Goal: Task Accomplishment & Management: Complete application form

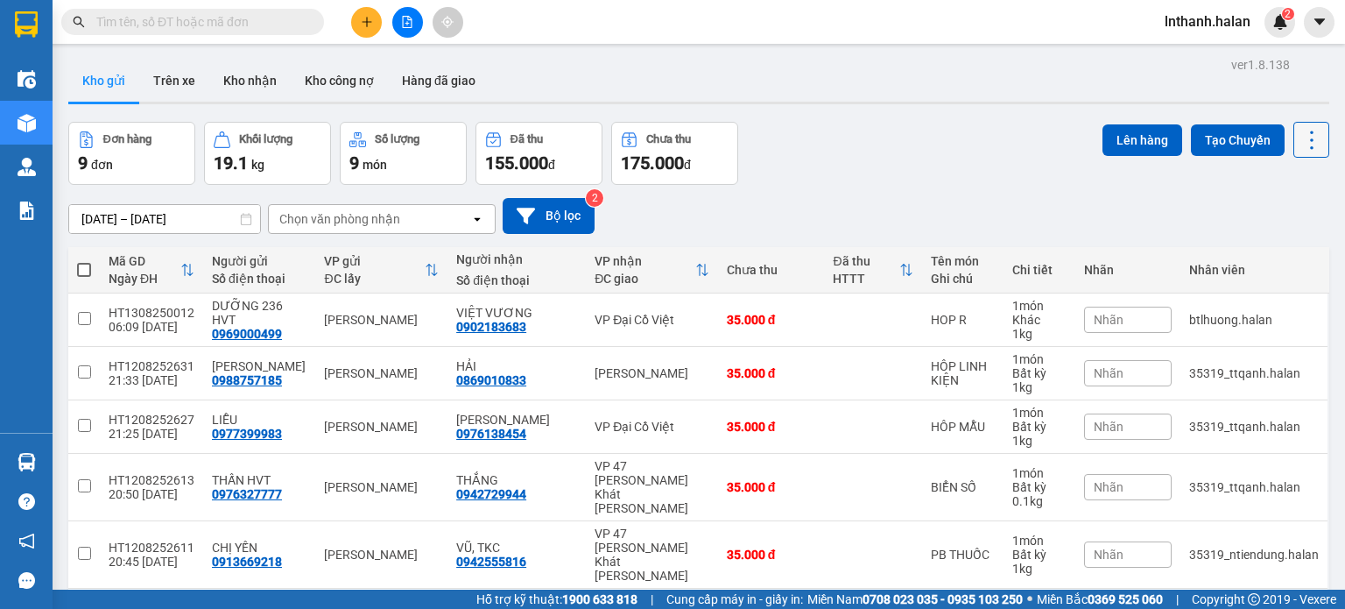
click at [1301, 155] on button at bounding box center [1312, 140] width 36 height 36
click at [1279, 241] on span "Làm mới" at bounding box center [1274, 250] width 48 height 18
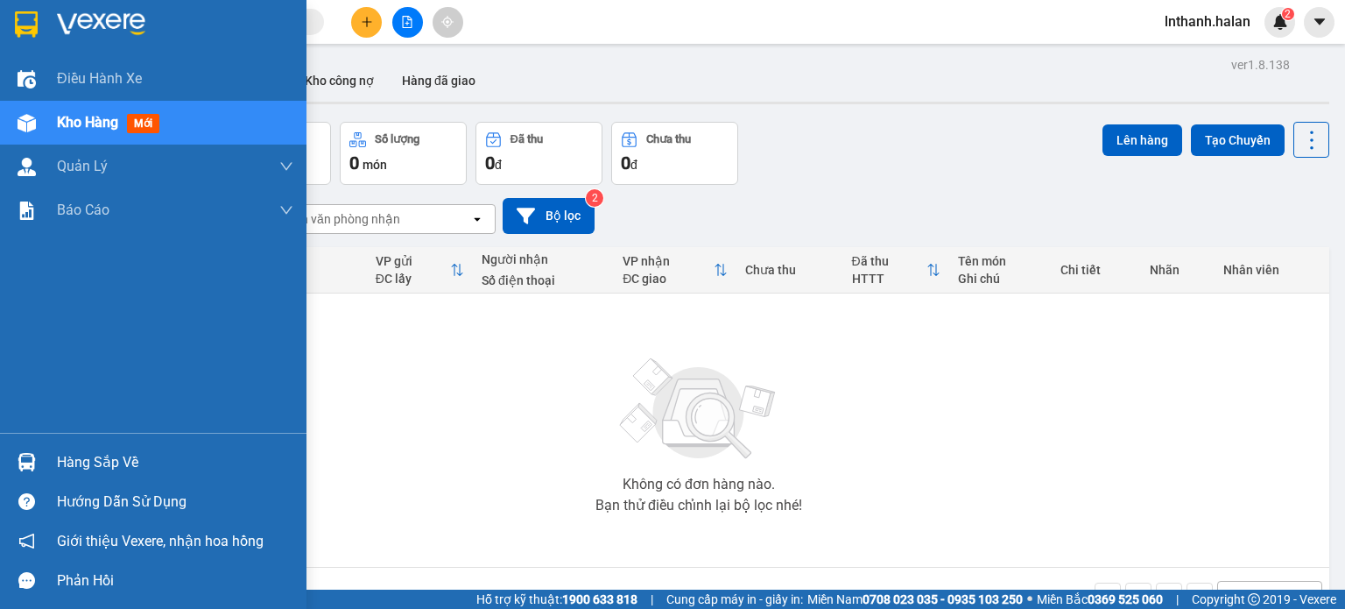
click at [68, 457] on div "Hàng sắp về" at bounding box center [175, 462] width 236 height 26
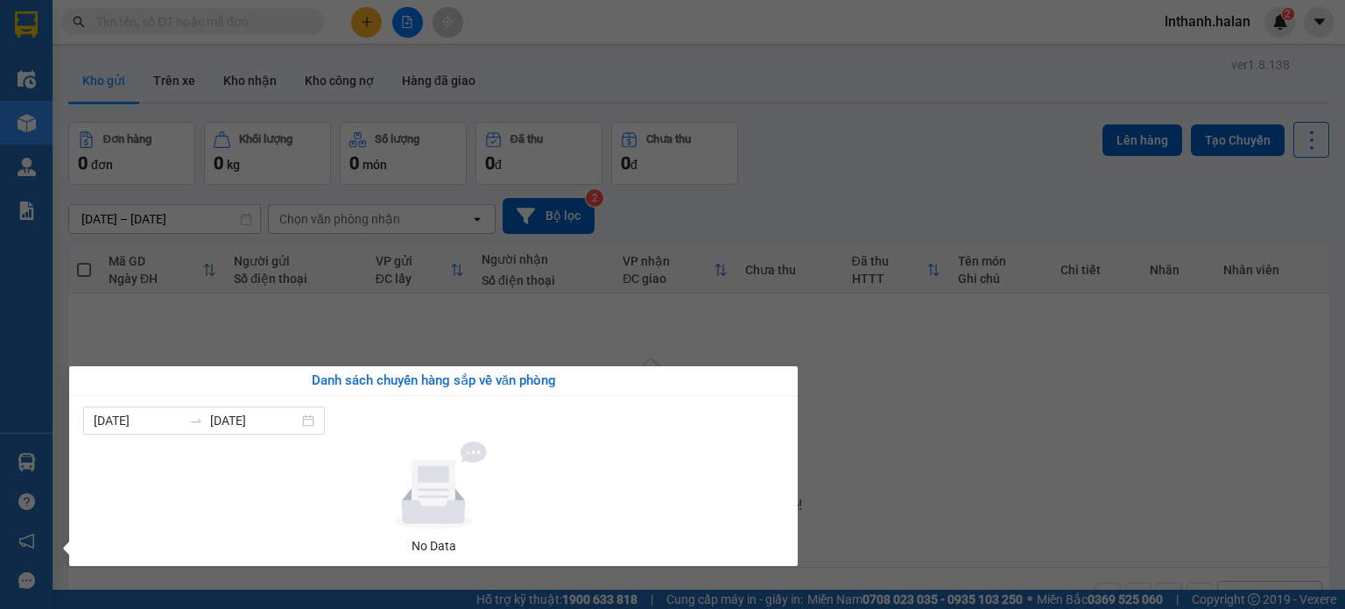
click at [837, 204] on section "Kết quả [PERSON_NAME] ( 0 ) Bộ lọc No Data lnthanh.halan 2 Điều [PERSON_NAME] x…" at bounding box center [672, 304] width 1345 height 609
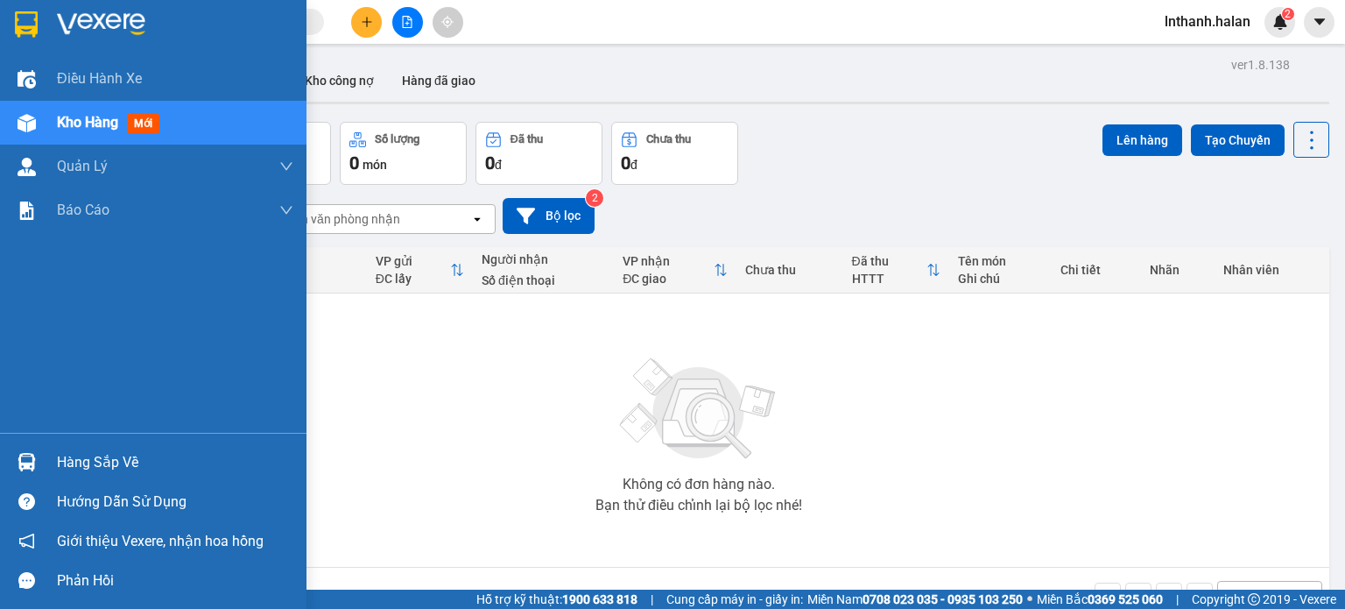
click at [77, 479] on div "Hàng sắp về" at bounding box center [153, 461] width 307 height 39
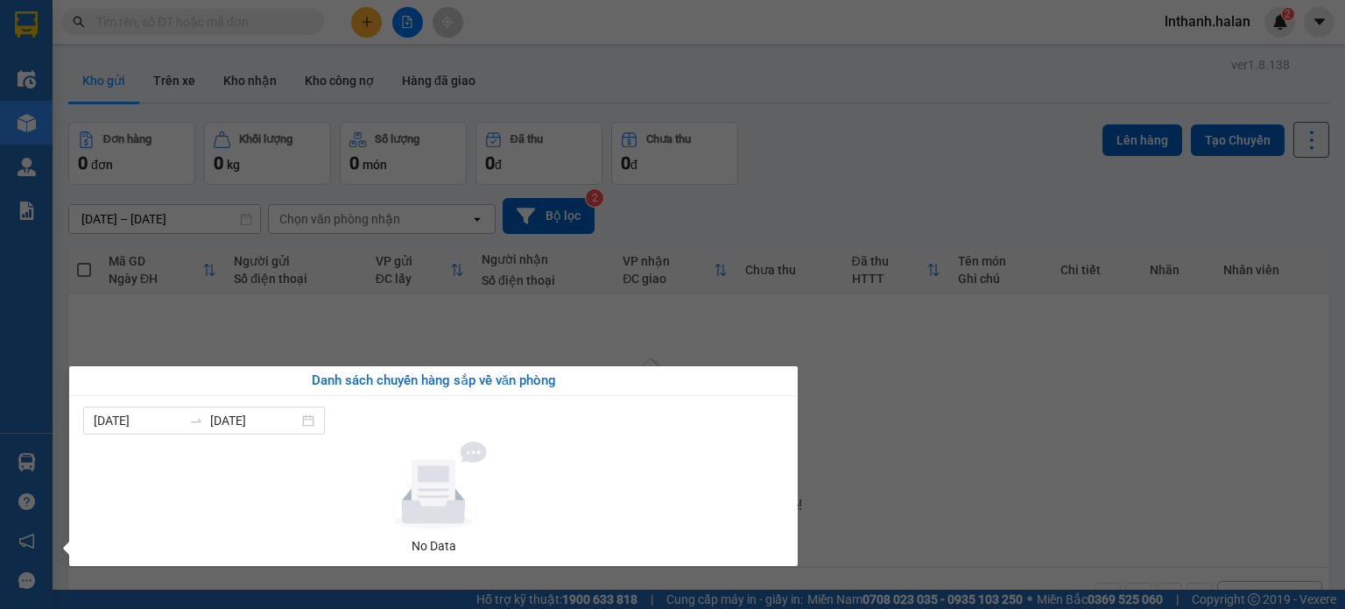
drag, startPoint x: 733, startPoint y: 230, endPoint x: 750, endPoint y: 318, distance: 89.2
click at [733, 231] on section "Kết quả [PERSON_NAME] ( 0 ) Bộ lọc No Data lnthanh.halan 2 Điều [PERSON_NAME] x…" at bounding box center [672, 304] width 1345 height 609
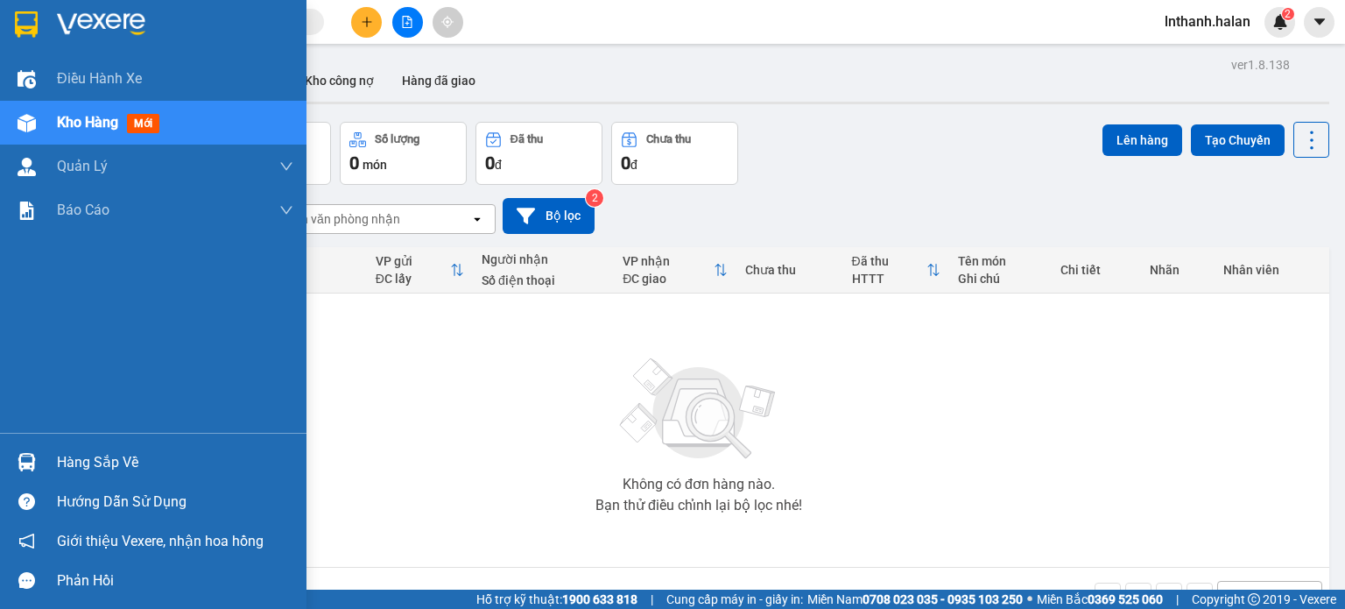
click at [109, 459] on div "Hàng sắp về" at bounding box center [175, 462] width 236 height 26
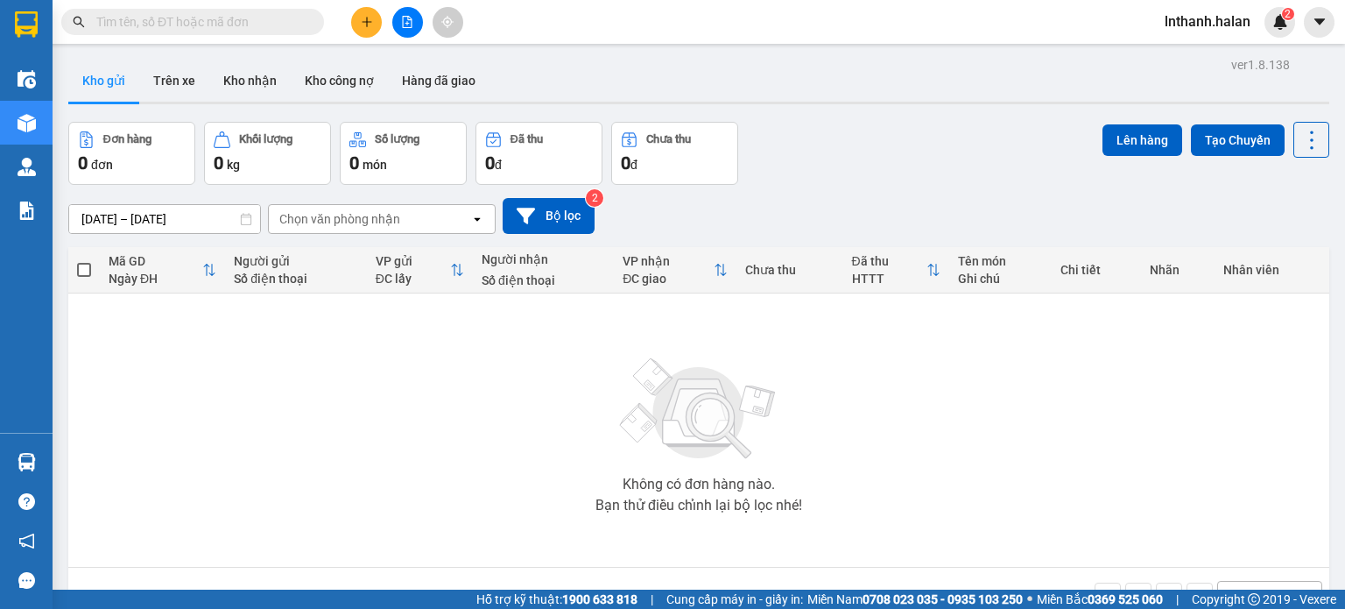
click at [940, 58] on section "Kết quả [PERSON_NAME] ( 0 ) Bộ lọc No Data lnthanh.halan 2 Điều [PERSON_NAME] x…" at bounding box center [672, 304] width 1345 height 609
click at [1300, 138] on icon at bounding box center [1312, 140] width 25 height 25
click at [1261, 251] on span "Làm mới" at bounding box center [1274, 250] width 48 height 18
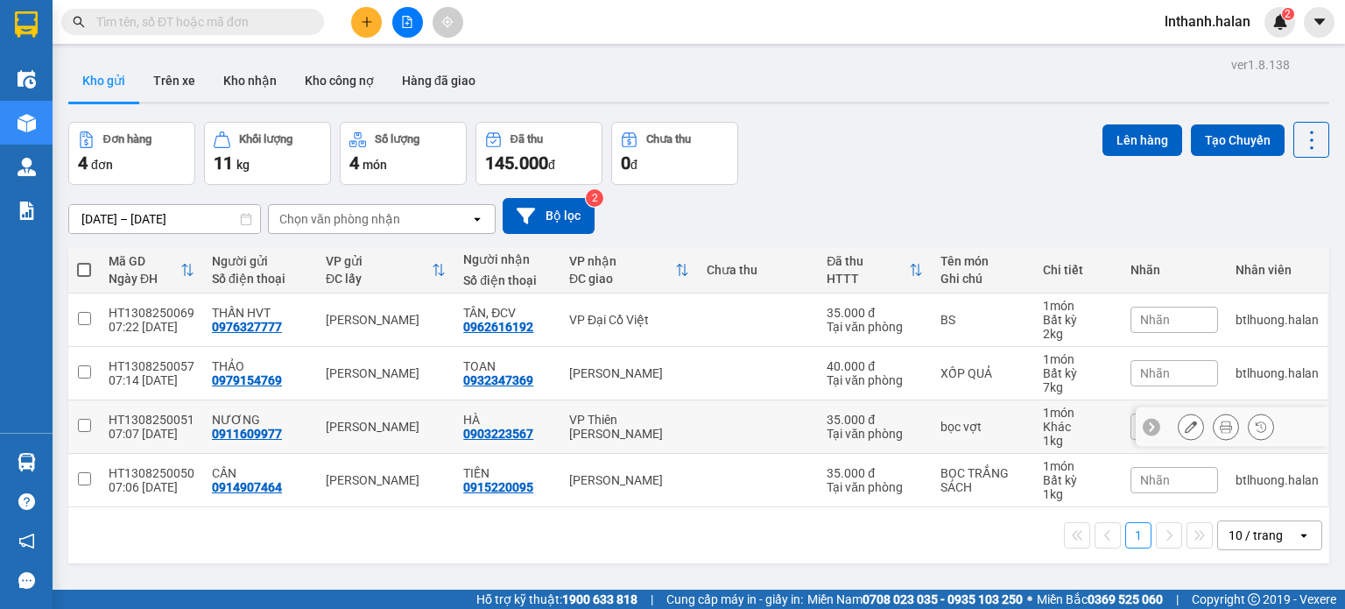
click at [714, 430] on td at bounding box center [758, 426] width 120 height 53
checkbox input "true"
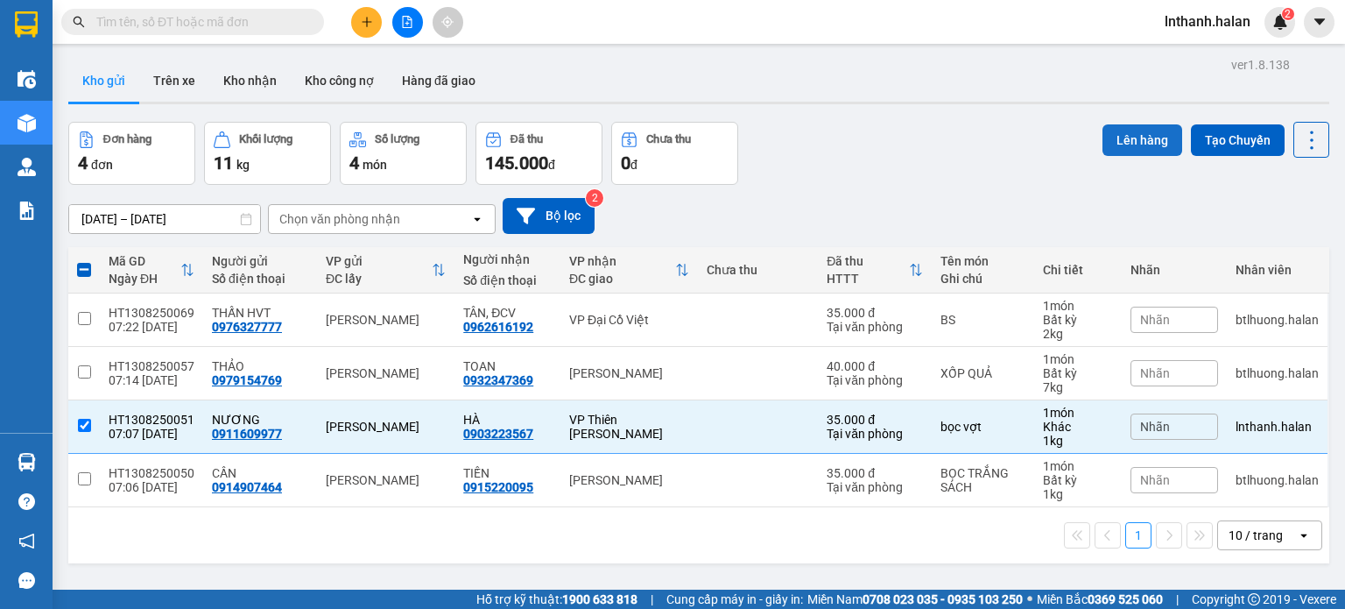
click at [1123, 137] on button "Lên hàng" at bounding box center [1143, 140] width 80 height 32
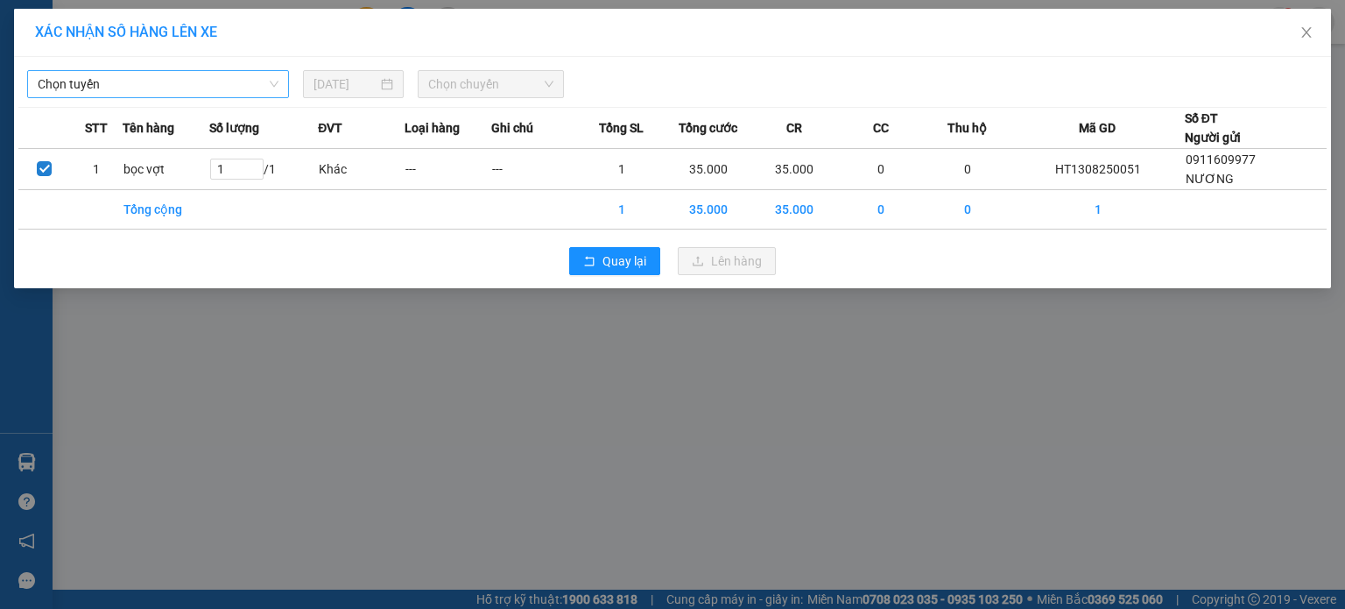
click at [147, 95] on span "Chọn tuyến" at bounding box center [158, 84] width 241 height 26
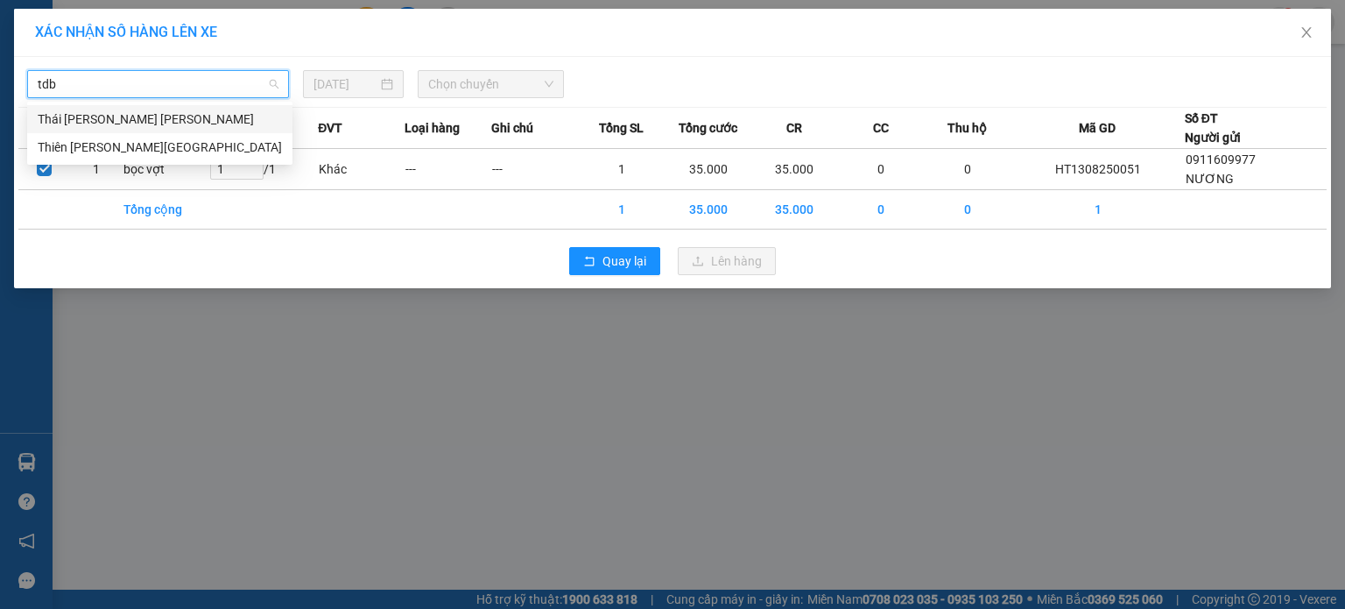
type input "tdbs"
click at [153, 118] on div "Thái [PERSON_NAME] [PERSON_NAME]" at bounding box center [160, 118] width 244 height 19
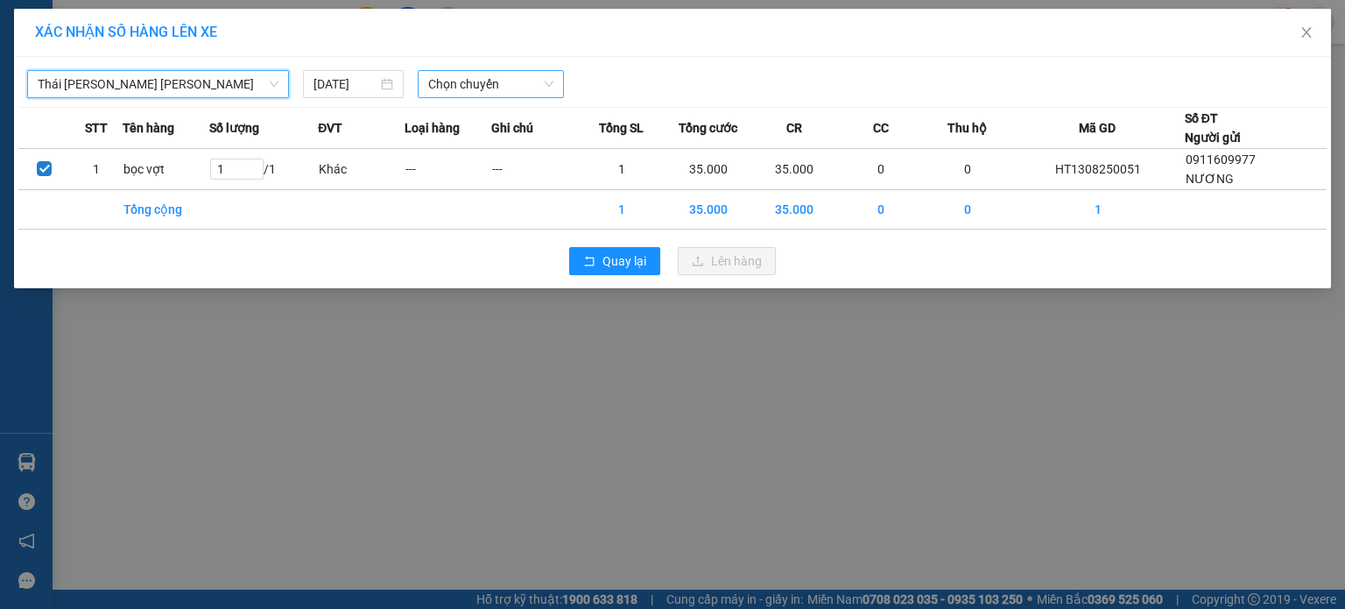
drag, startPoint x: 491, startPoint y: 87, endPoint x: 520, endPoint y: 74, distance: 31.7
click at [492, 87] on span "Chọn chuyến" at bounding box center [491, 84] width 126 height 26
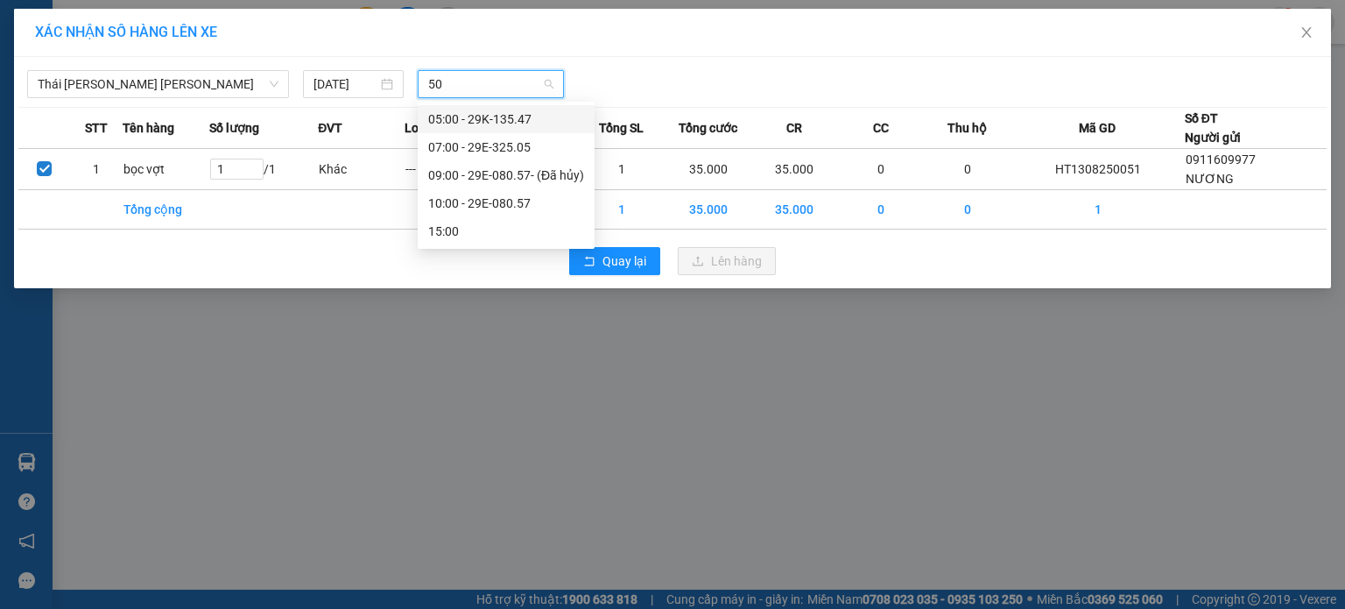
type input "505"
click at [548, 119] on div "07:00 - 29E-325.05" at bounding box center [496, 118] width 137 height 19
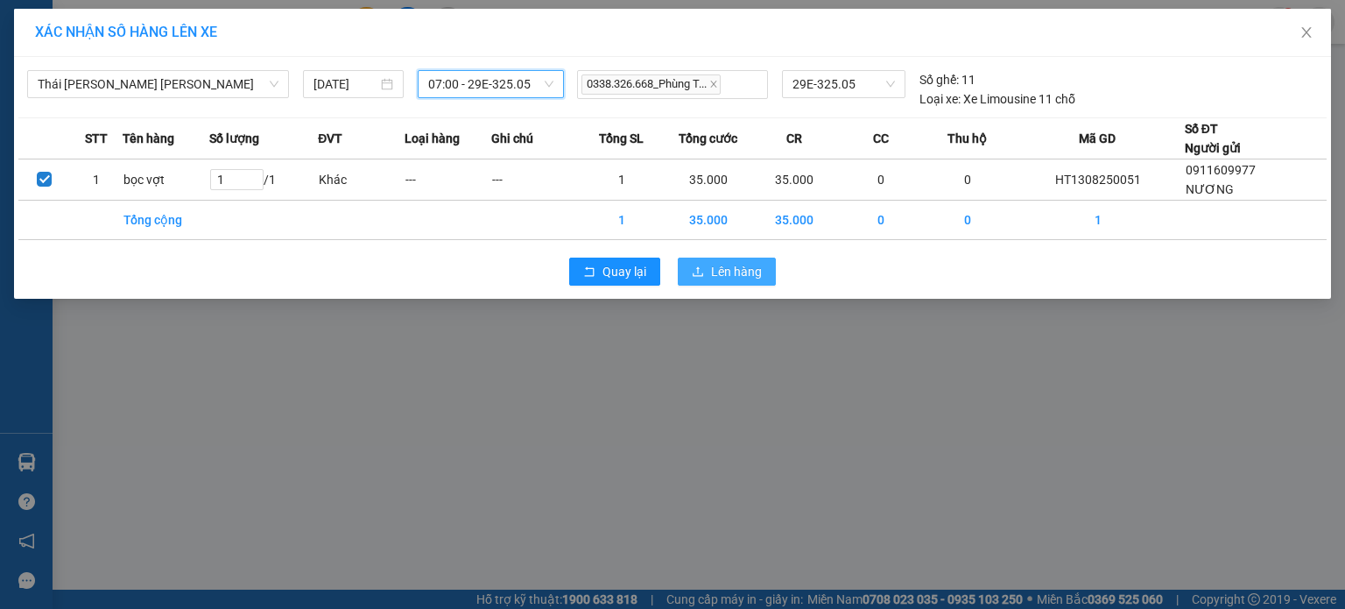
click at [730, 267] on span "Lên hàng" at bounding box center [736, 271] width 51 height 19
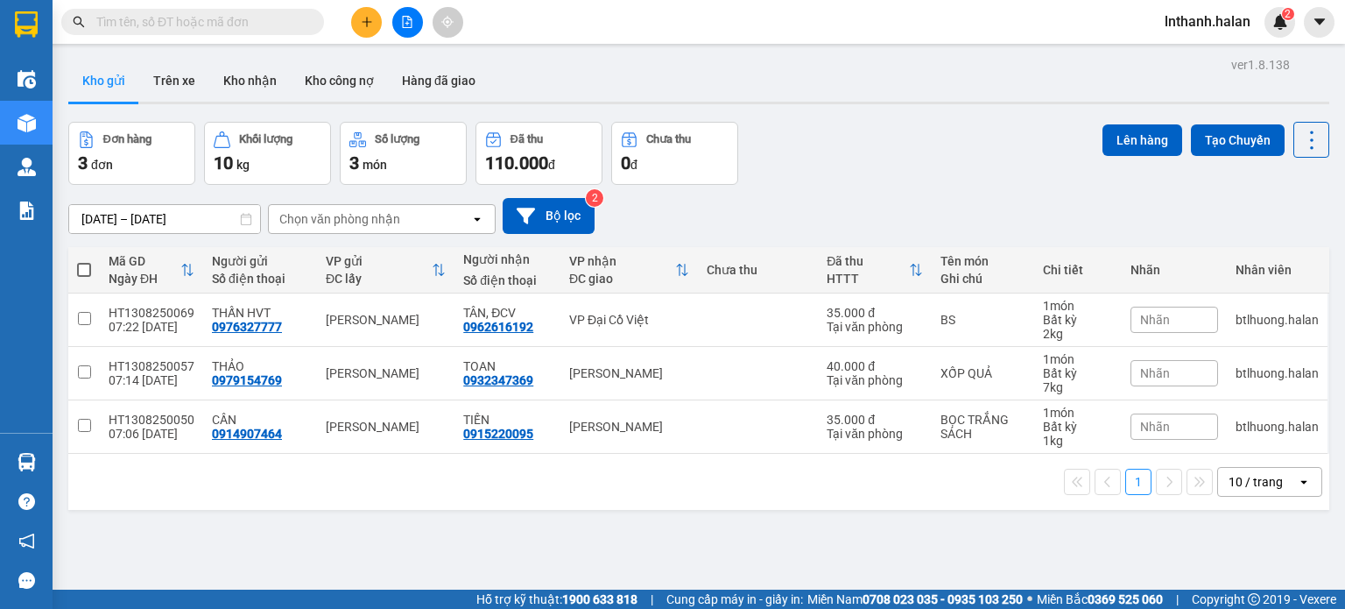
click at [242, 23] on input "text" at bounding box center [199, 21] width 207 height 19
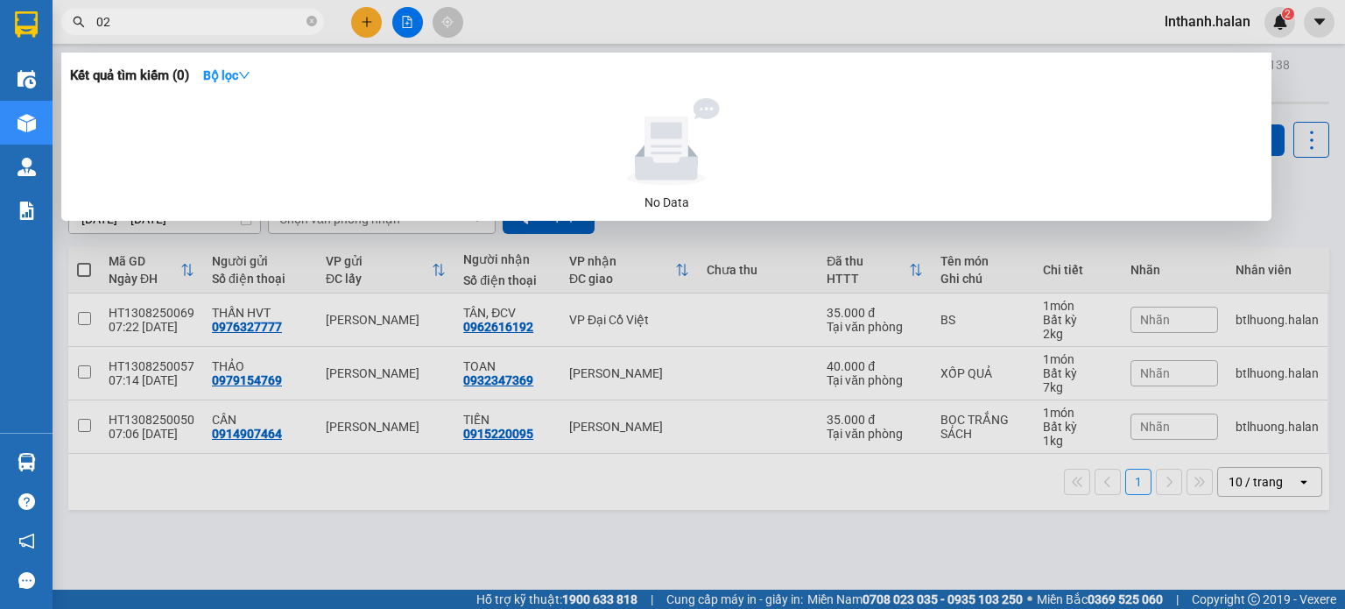
type input "0"
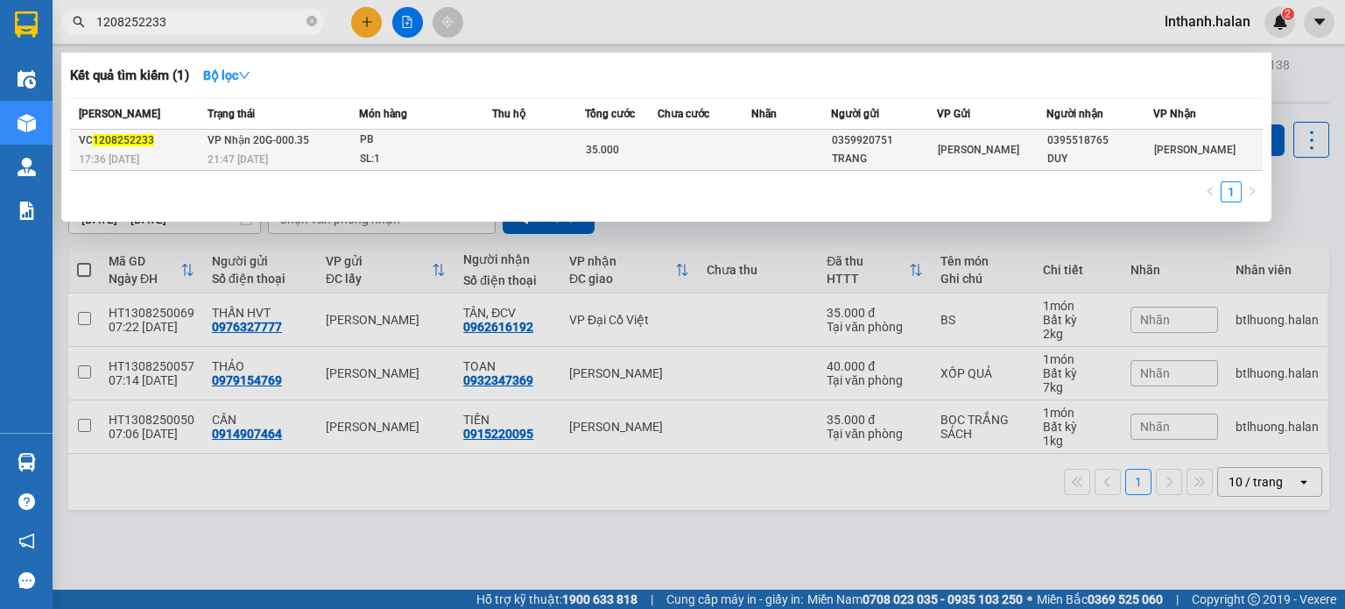
type input "1208252233"
click at [537, 165] on td at bounding box center [538, 150] width 93 height 41
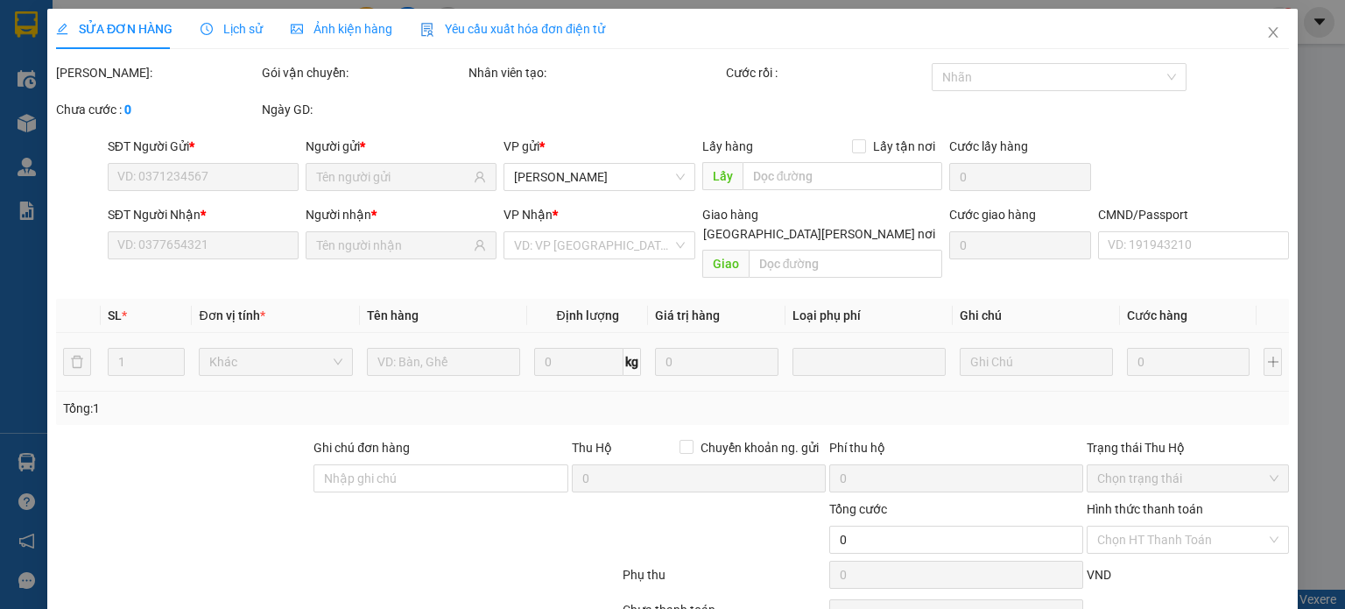
type input "0359920751"
type input "TRANG"
type input "0395518765"
type input "DUY"
type input "35.000"
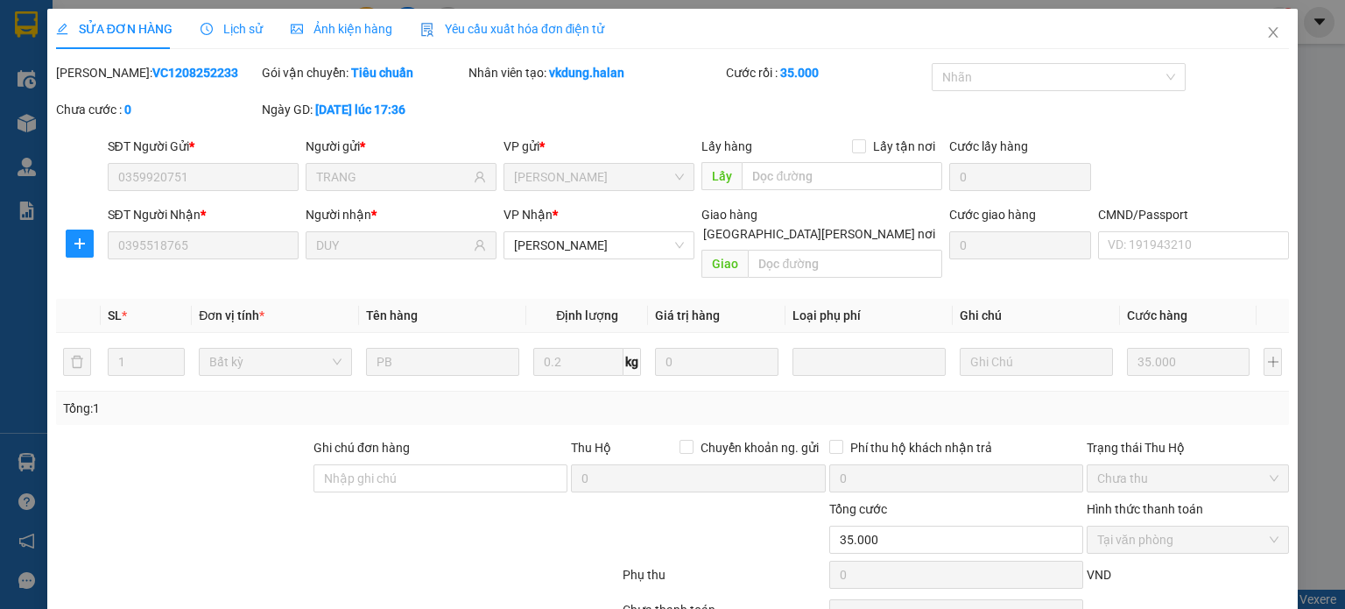
scroll to position [76, 0]
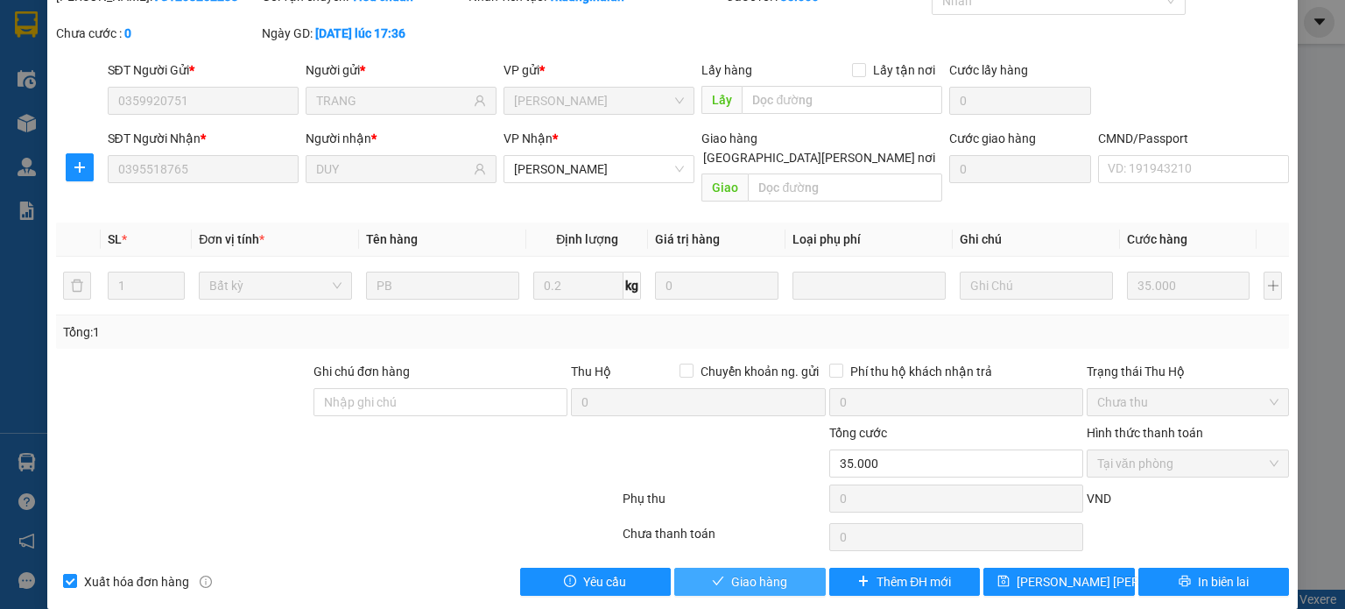
click at [763, 572] on span "Giao hàng" at bounding box center [759, 581] width 56 height 19
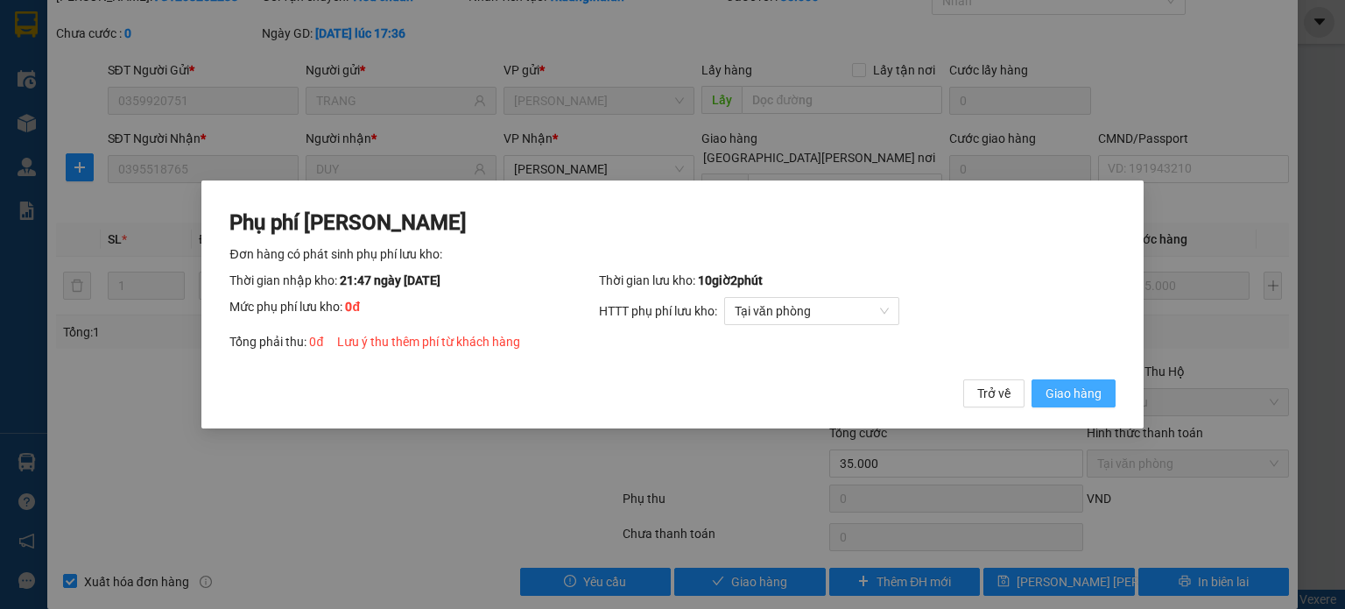
click at [1086, 388] on span "Giao hàng" at bounding box center [1074, 393] width 56 height 19
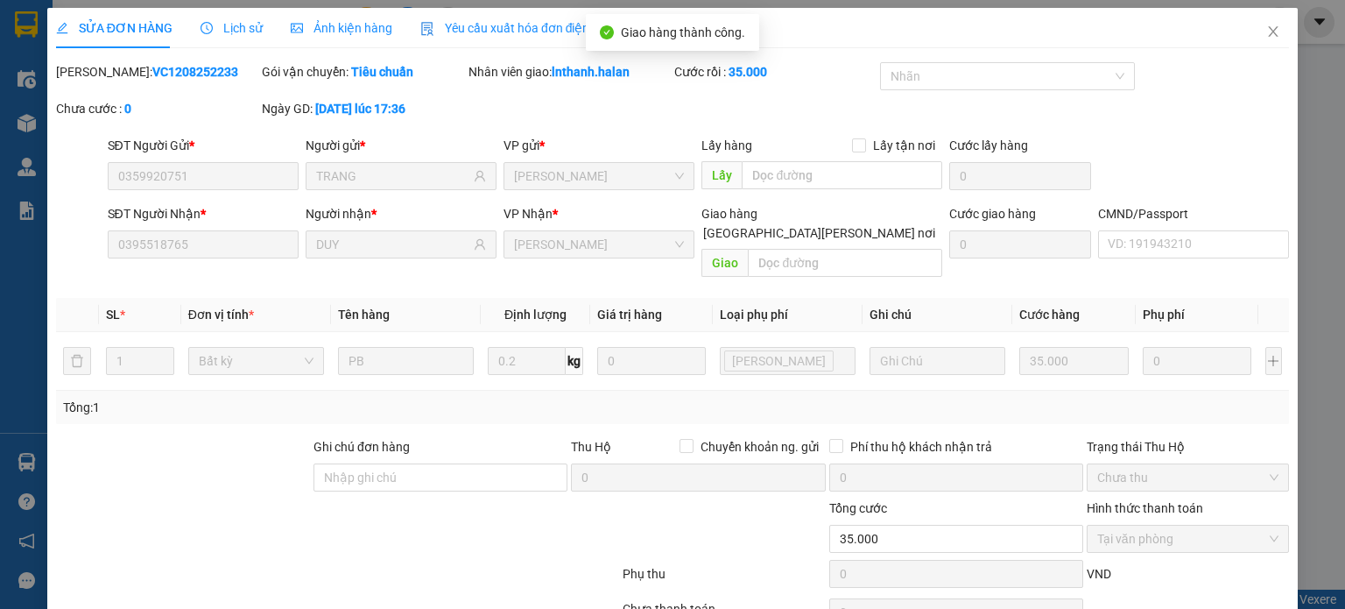
scroll to position [0, 0]
click at [1249, 27] on span "Close" at bounding box center [1273, 33] width 49 height 49
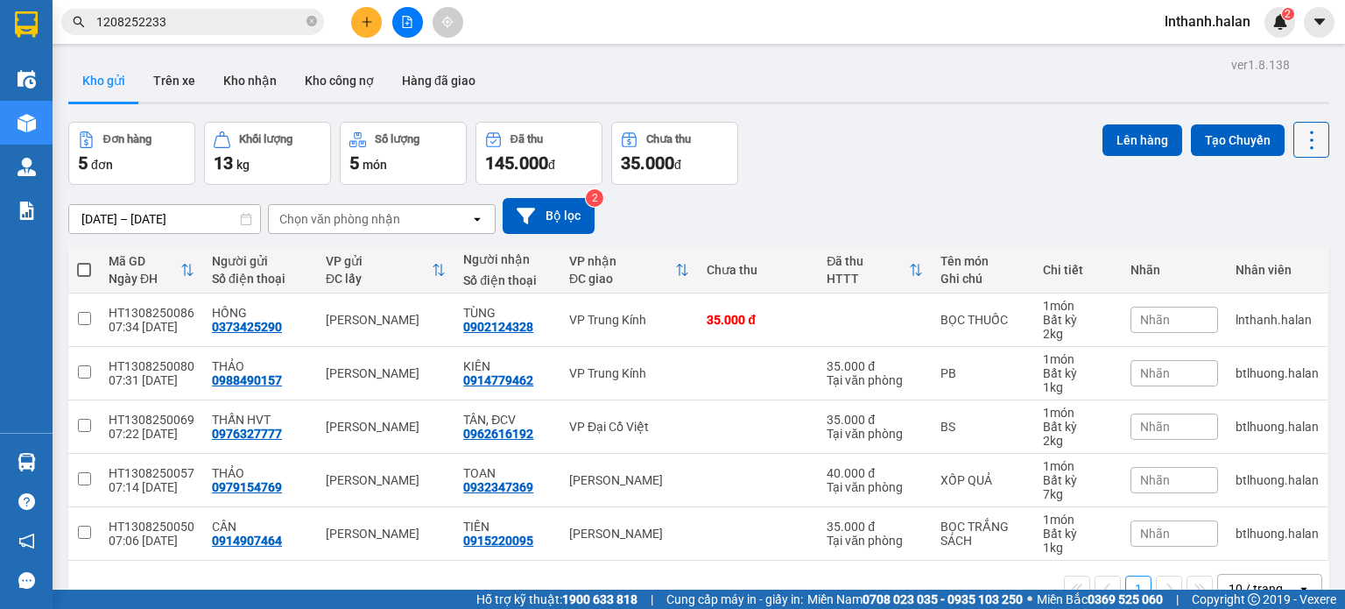
click at [1305, 141] on icon at bounding box center [1312, 140] width 25 height 25
click at [1275, 251] on span "Làm mới" at bounding box center [1274, 250] width 48 height 18
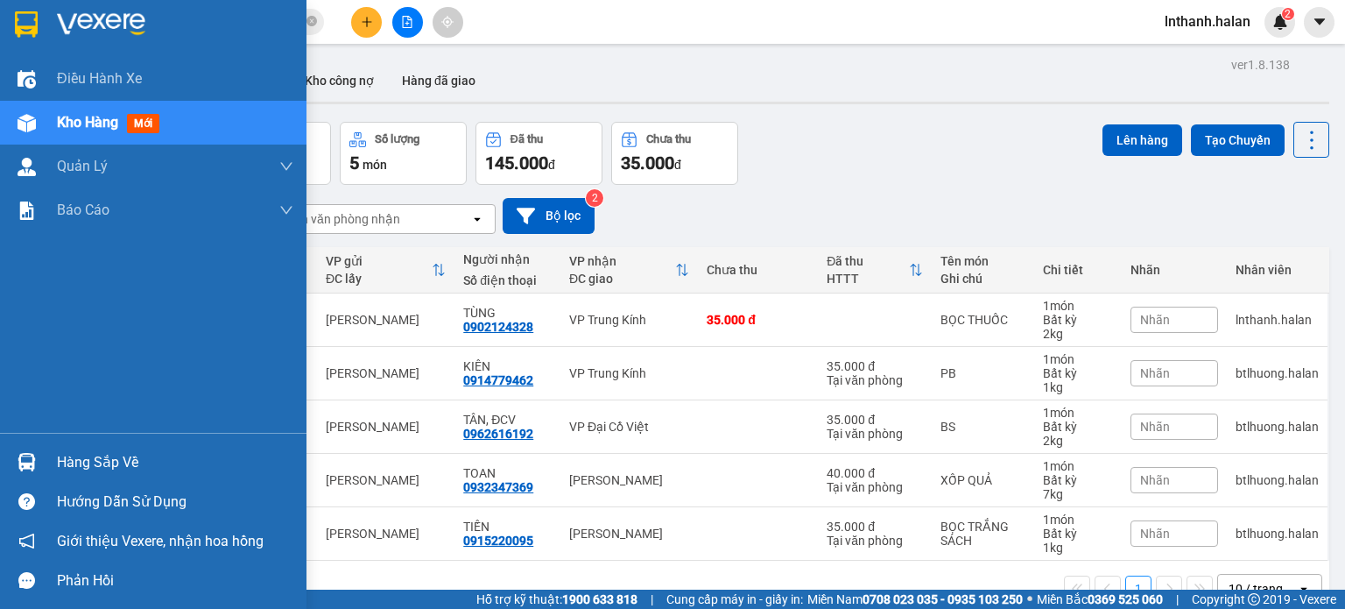
click at [60, 467] on div "Hàng sắp về" at bounding box center [175, 462] width 236 height 26
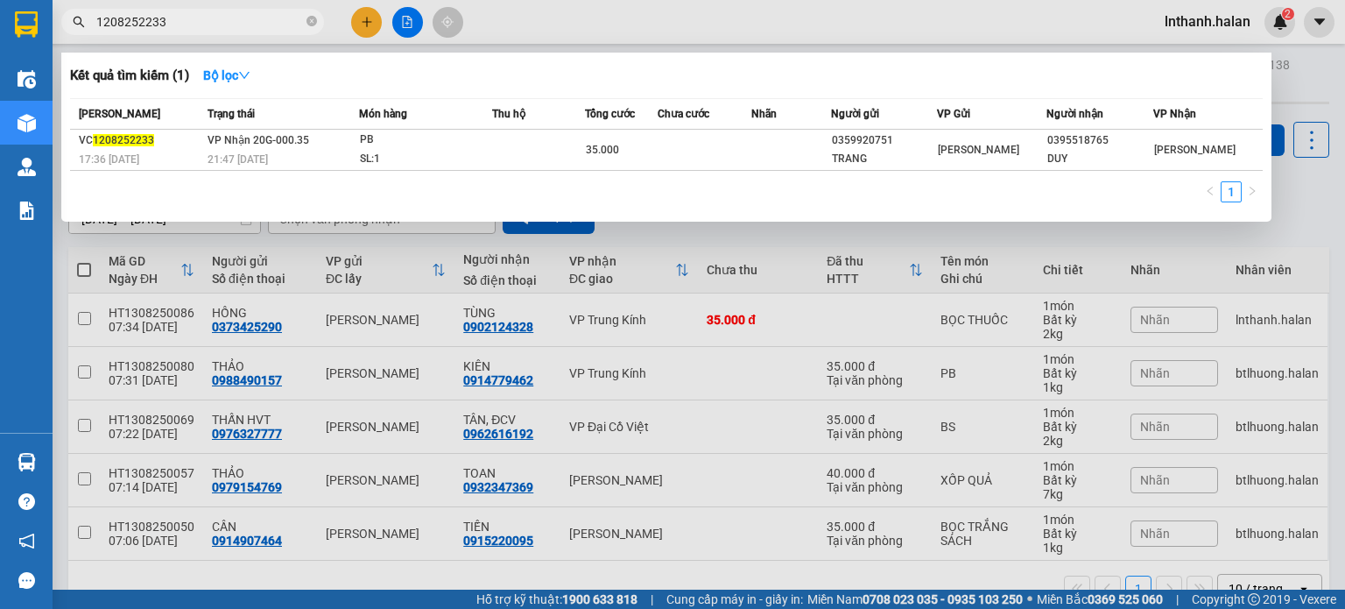
click at [217, 27] on section "Kết quả [PERSON_NAME] ( 1 ) Bộ lọc Mã ĐH Trạng thái Món hàng Thu hộ Tổng [PERSO…" at bounding box center [672, 304] width 1345 height 609
click at [217, 27] on input "1208252233" at bounding box center [199, 21] width 207 height 19
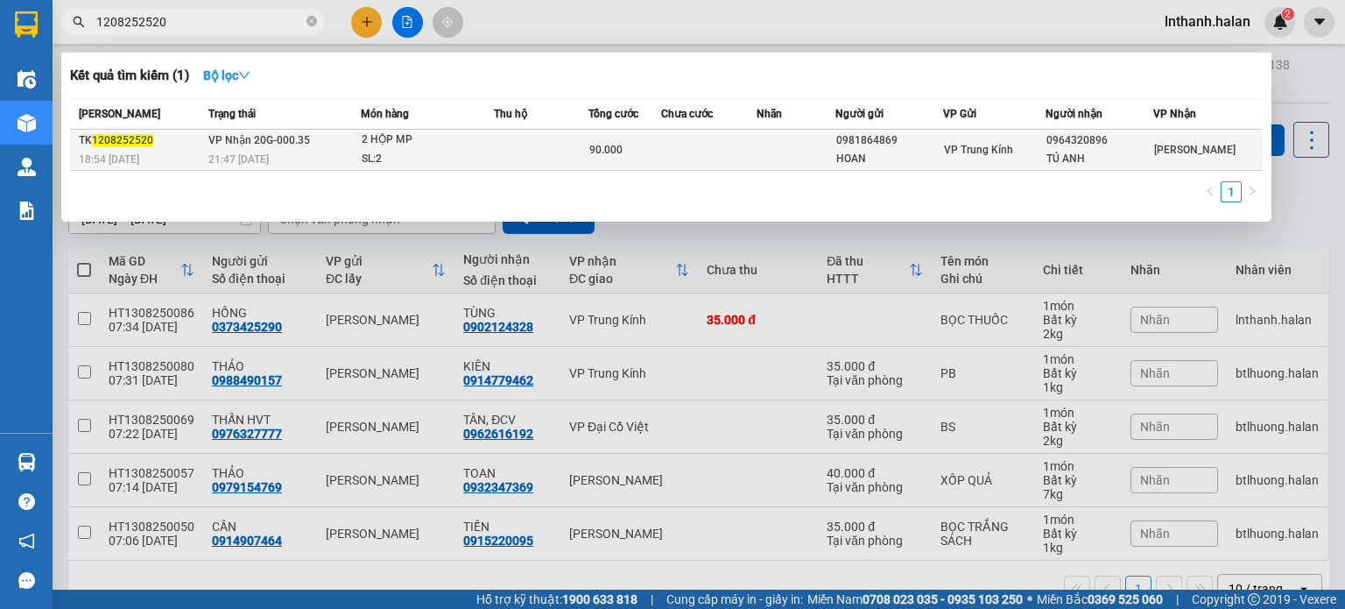
type input "1208252520"
click at [502, 149] on td at bounding box center [541, 150] width 94 height 41
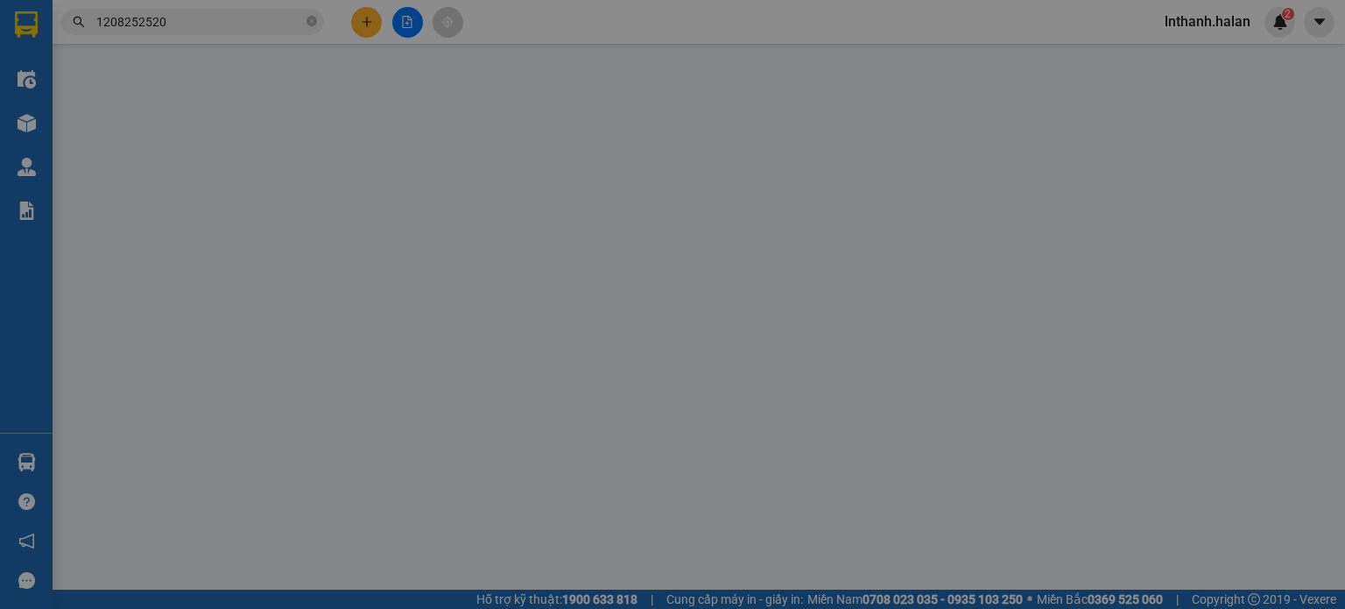
type input "0981864869"
type input "HOAN"
type input "0964320896"
type input "TÚ ANH"
type input "90.000"
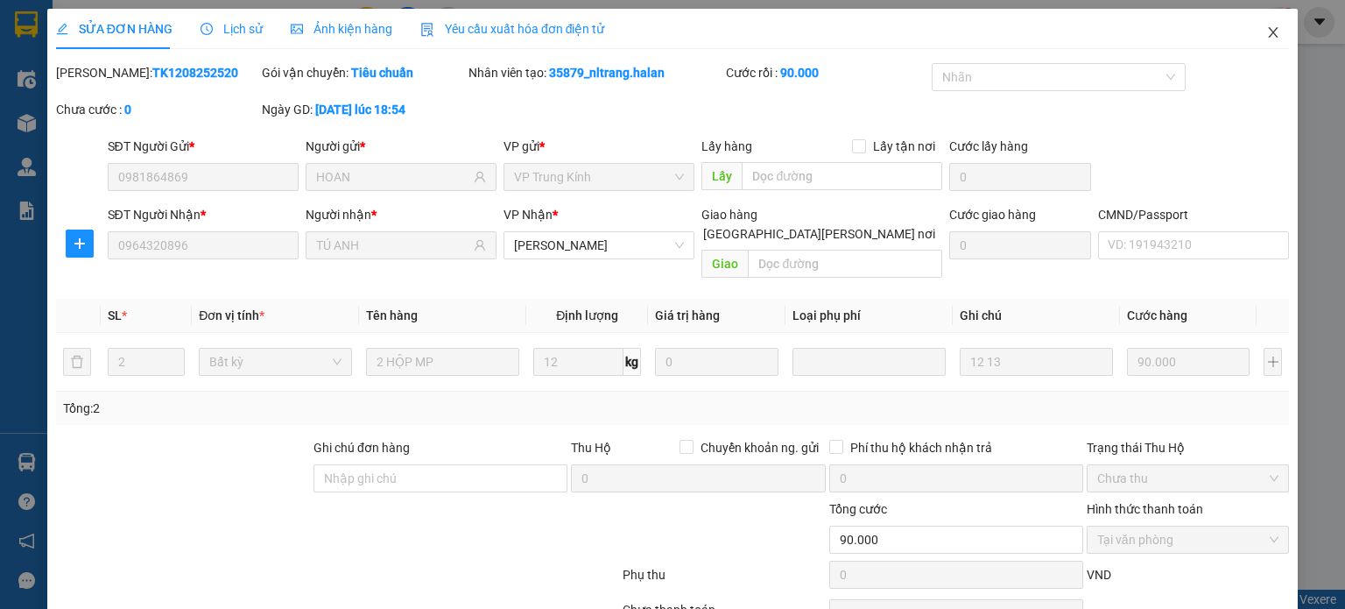
click at [1267, 39] on icon "close" at bounding box center [1274, 32] width 14 height 14
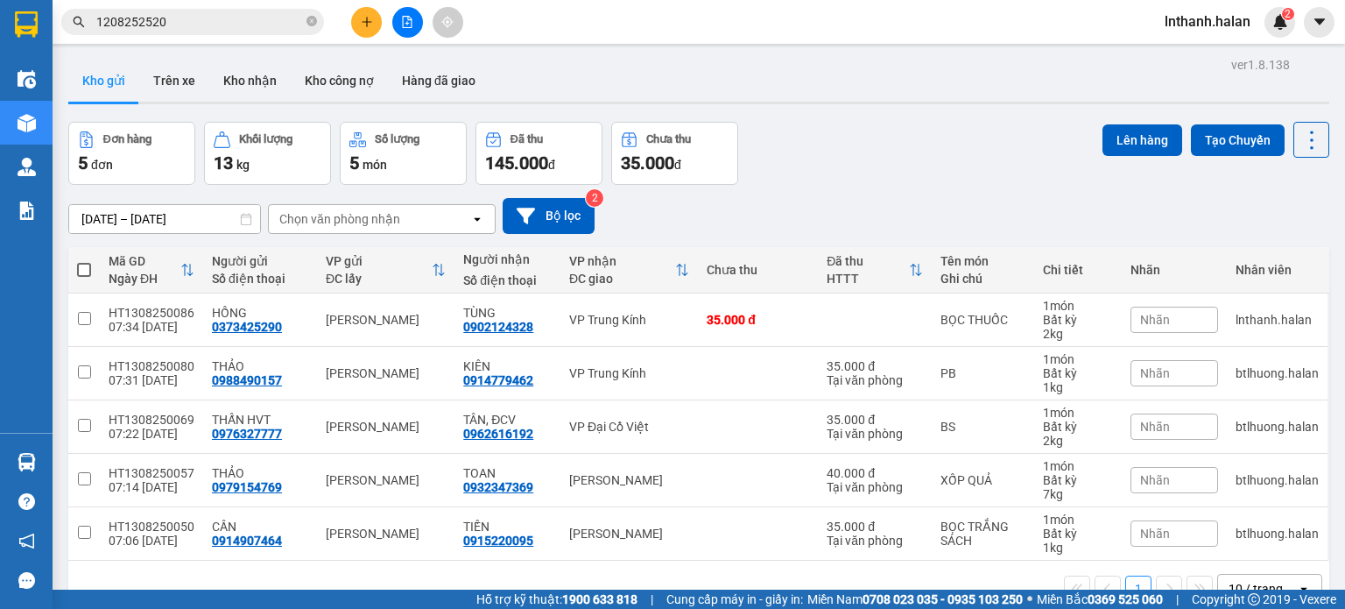
click at [235, 31] on input "1208252520" at bounding box center [199, 21] width 207 height 19
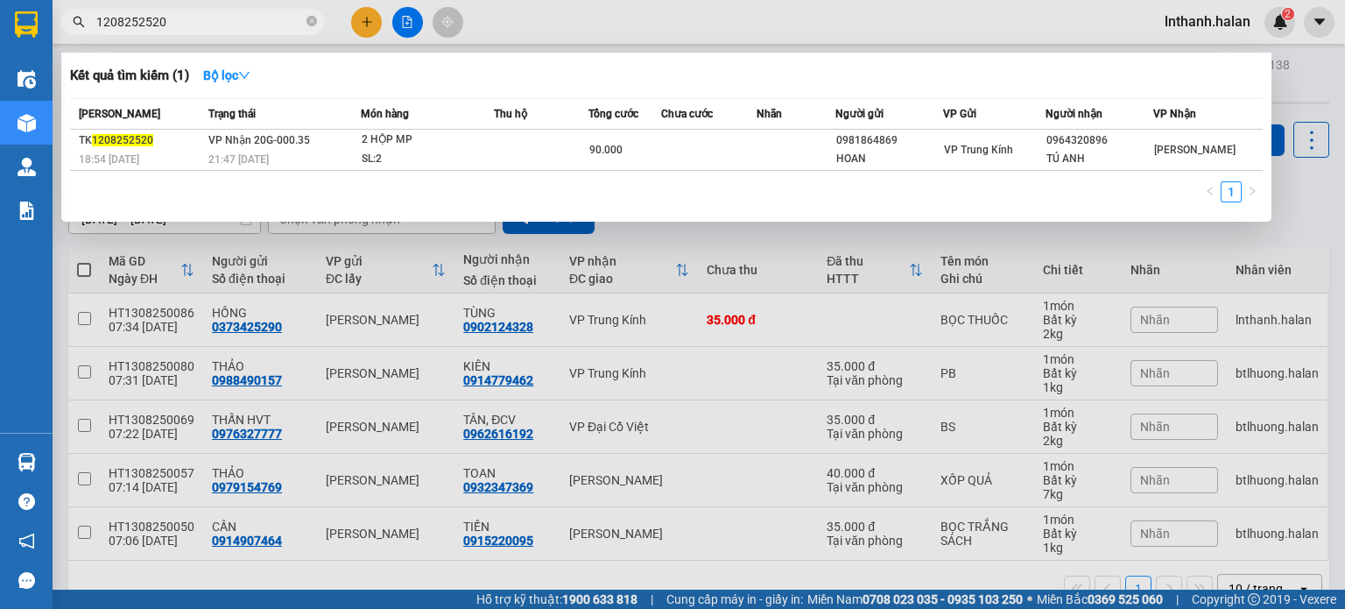
click at [235, 31] on input "1208252520" at bounding box center [199, 21] width 207 height 19
paste input "0964320896"
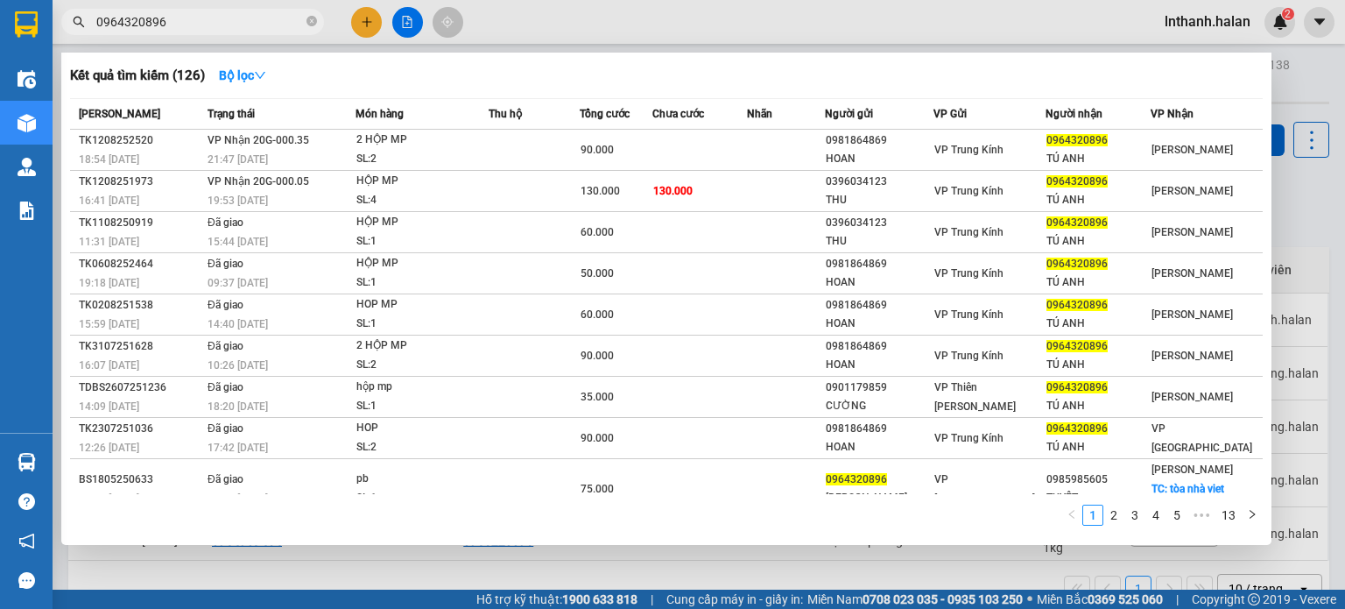
type input "0964320896"
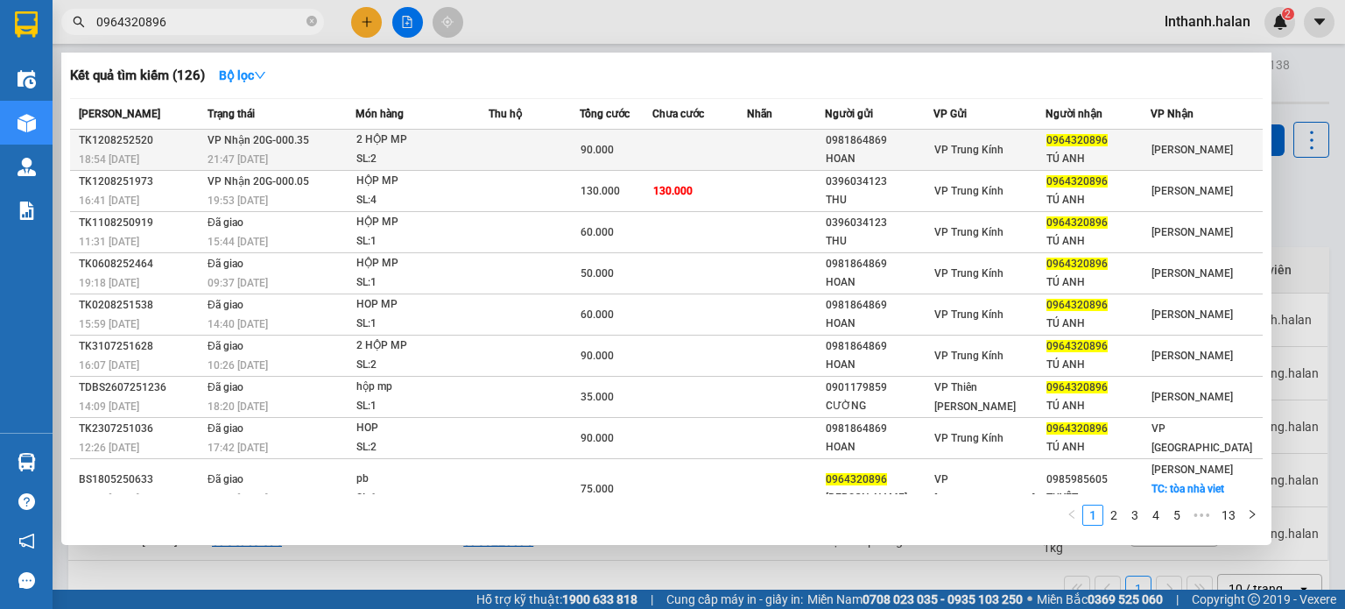
click at [841, 148] on div "0981864869" at bounding box center [879, 140] width 107 height 18
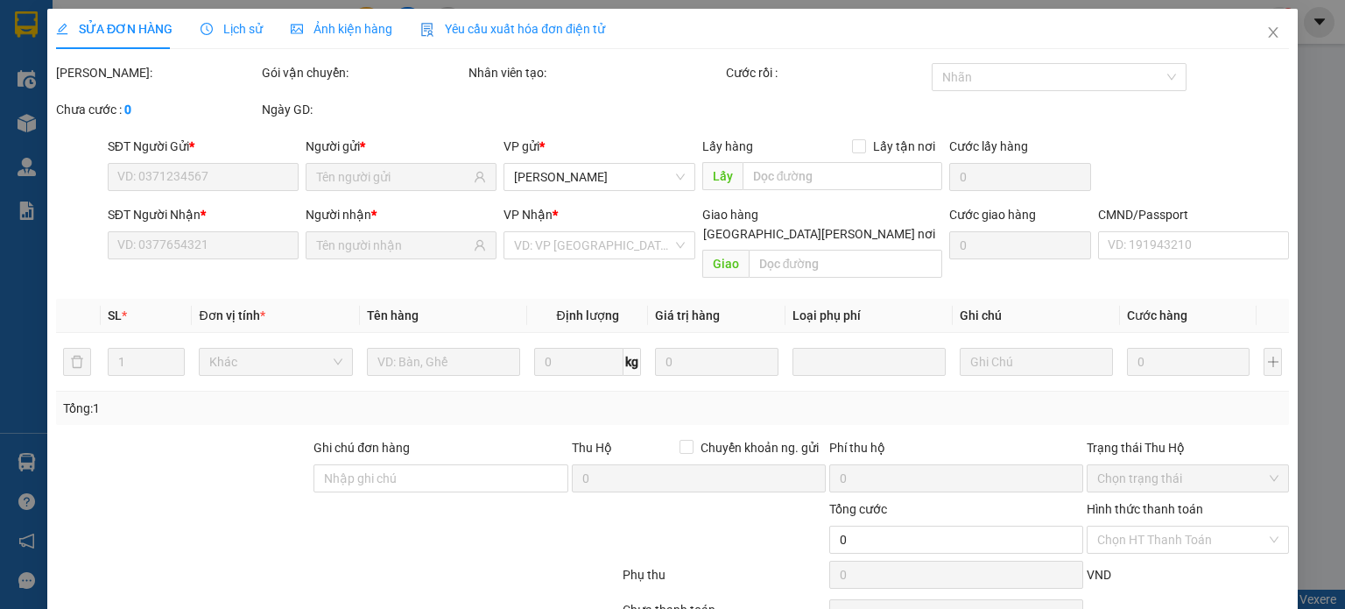
type input "0981864869"
type input "HOAN"
type input "0964320896"
type input "TÚ ANH"
type input "90.000"
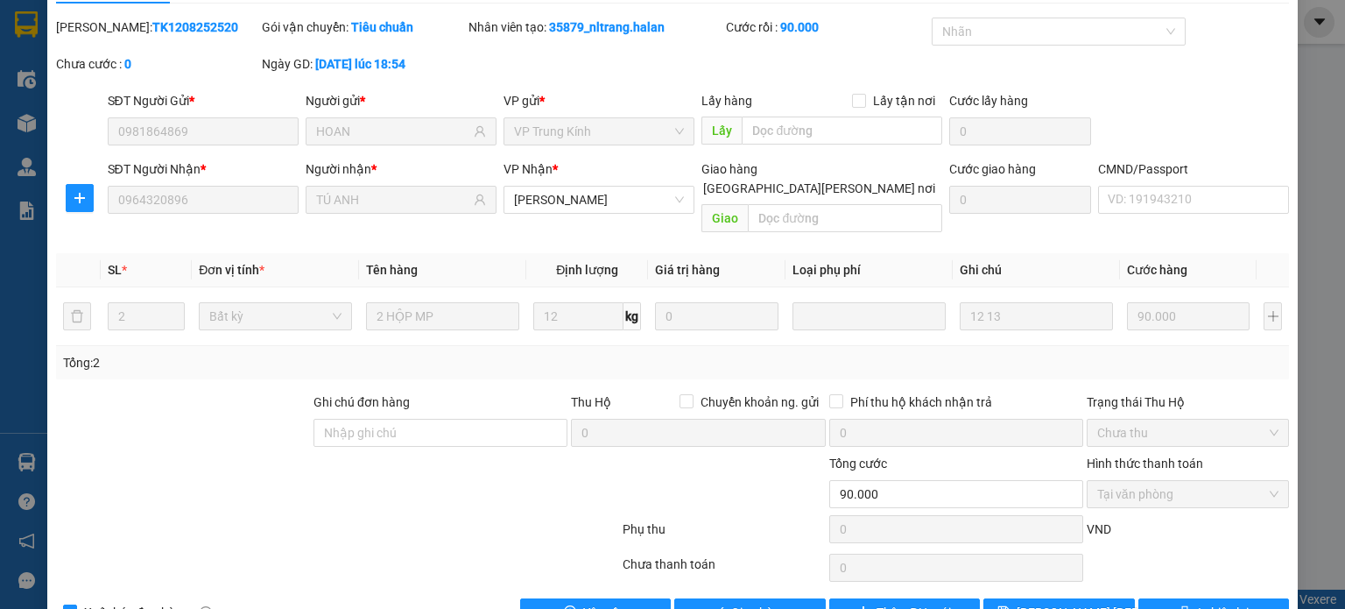
scroll to position [76, 0]
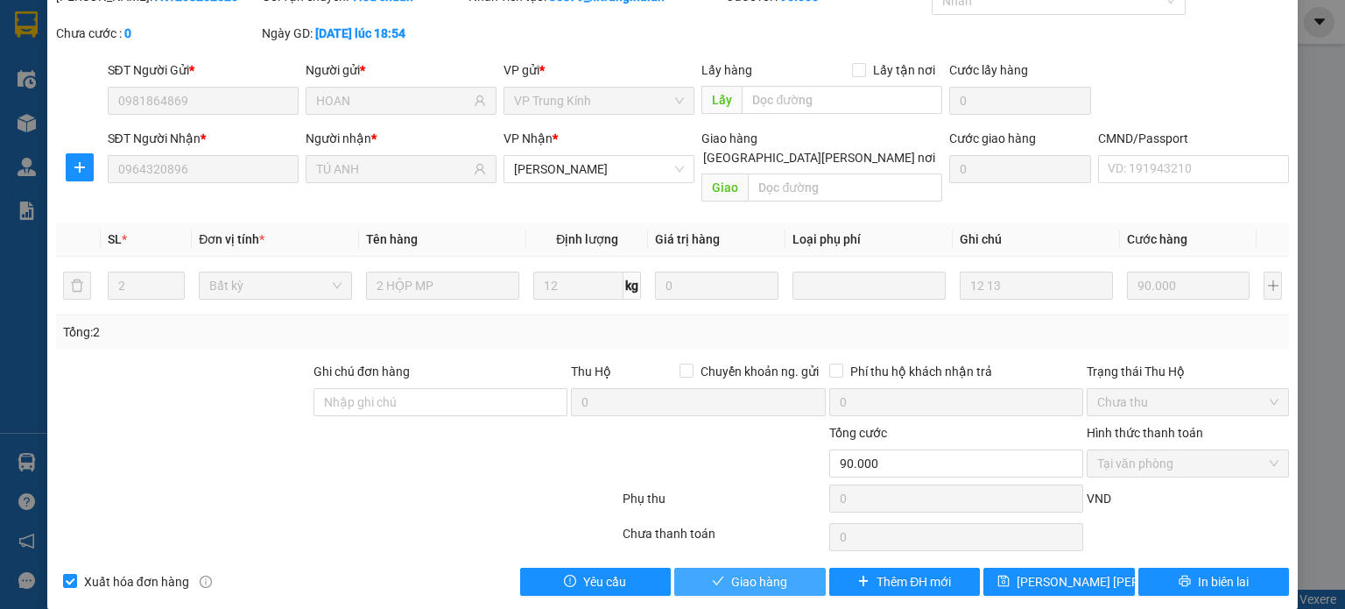
click at [731, 572] on span "Giao hàng" at bounding box center [759, 581] width 56 height 19
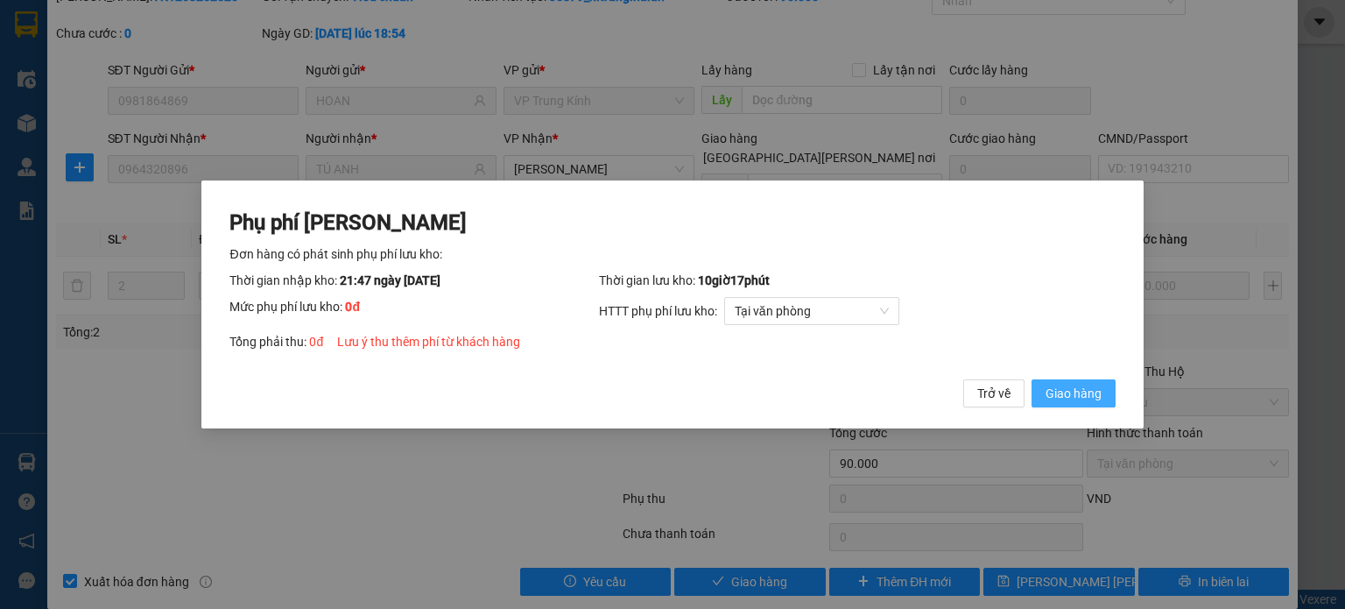
click at [1086, 395] on span "Giao hàng" at bounding box center [1074, 393] width 56 height 19
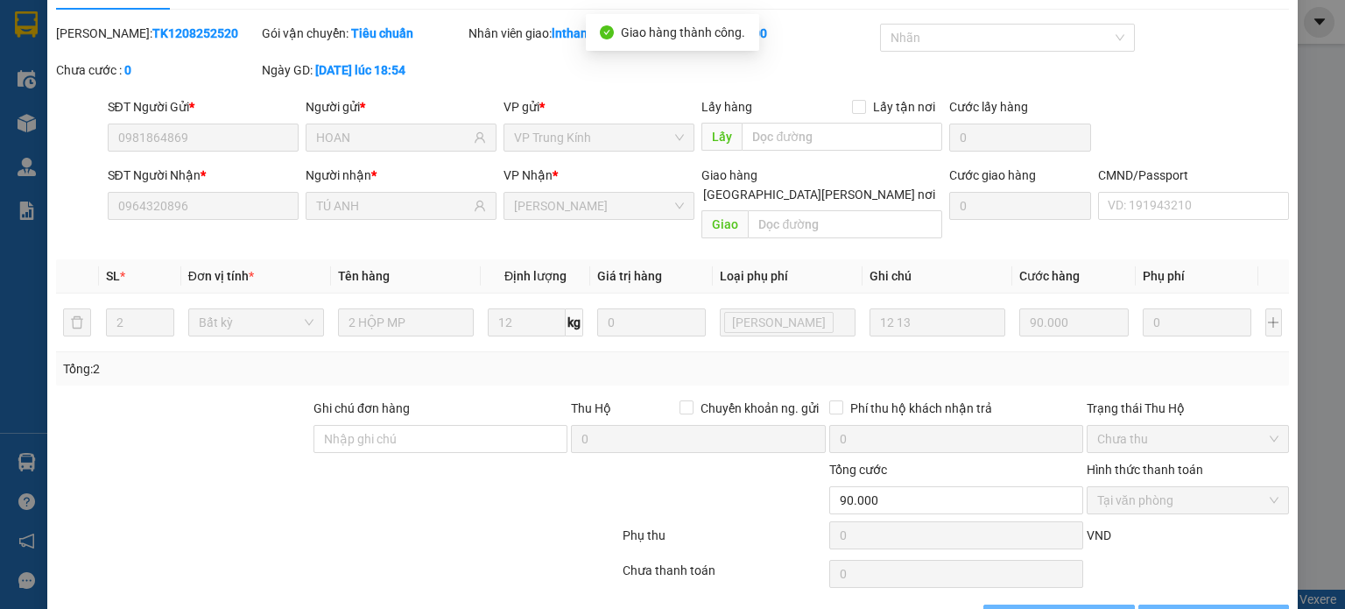
scroll to position [0, 0]
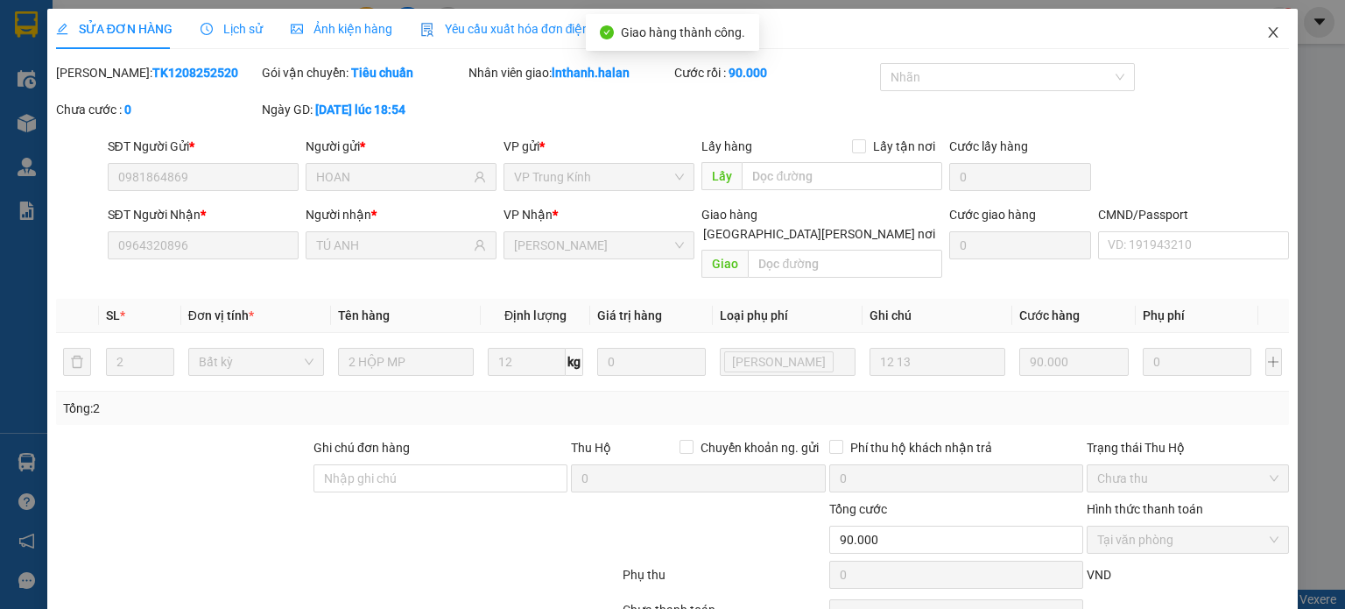
click at [1267, 32] on icon "close" at bounding box center [1274, 32] width 14 height 14
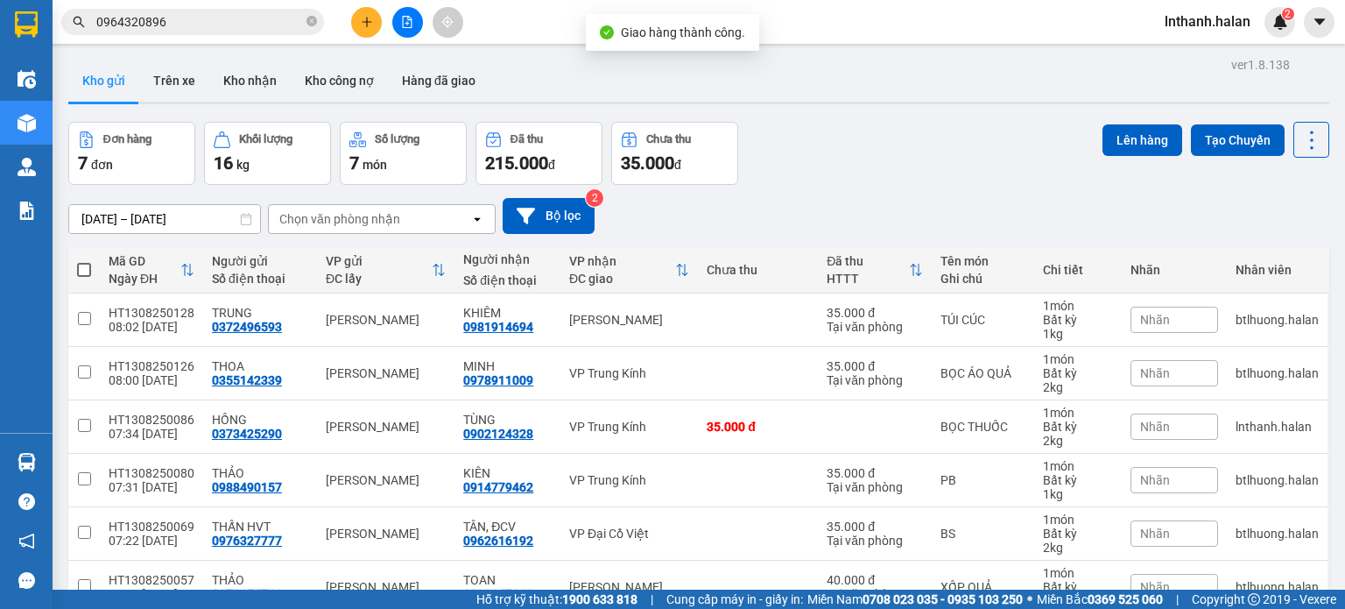
click at [270, 25] on input "0964320896" at bounding box center [199, 21] width 207 height 19
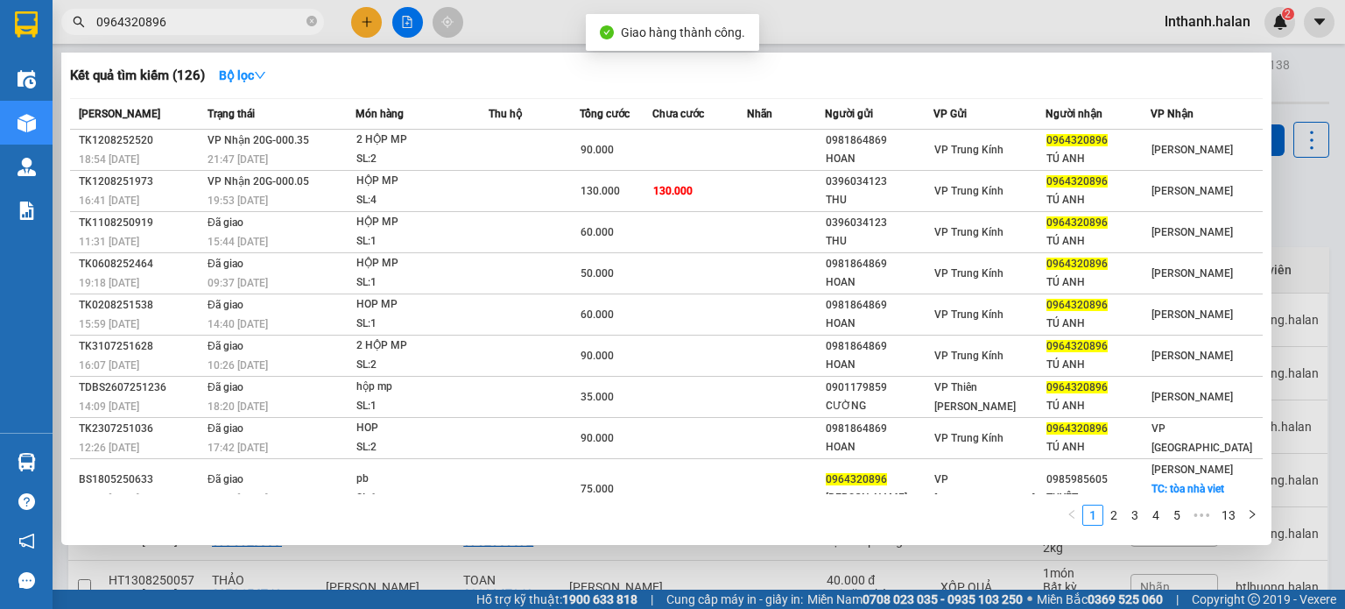
click at [270, 25] on input "0964320896" at bounding box center [199, 21] width 207 height 19
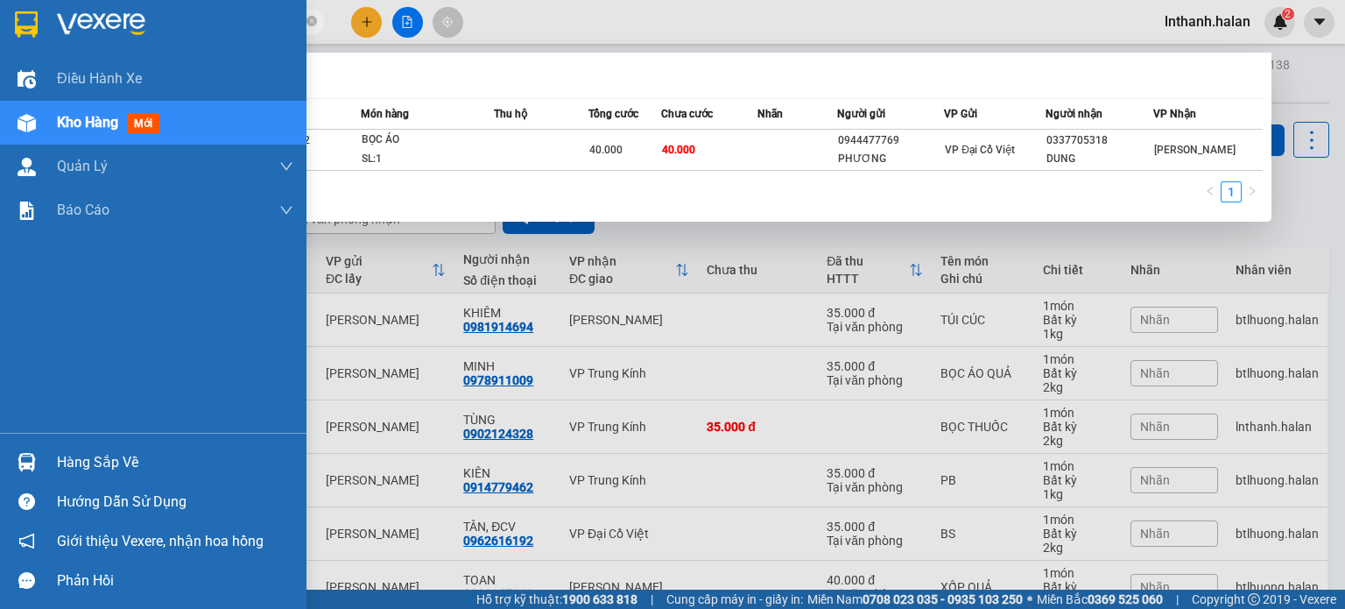
click at [74, 462] on div "Hàng sắp về" at bounding box center [175, 462] width 236 height 26
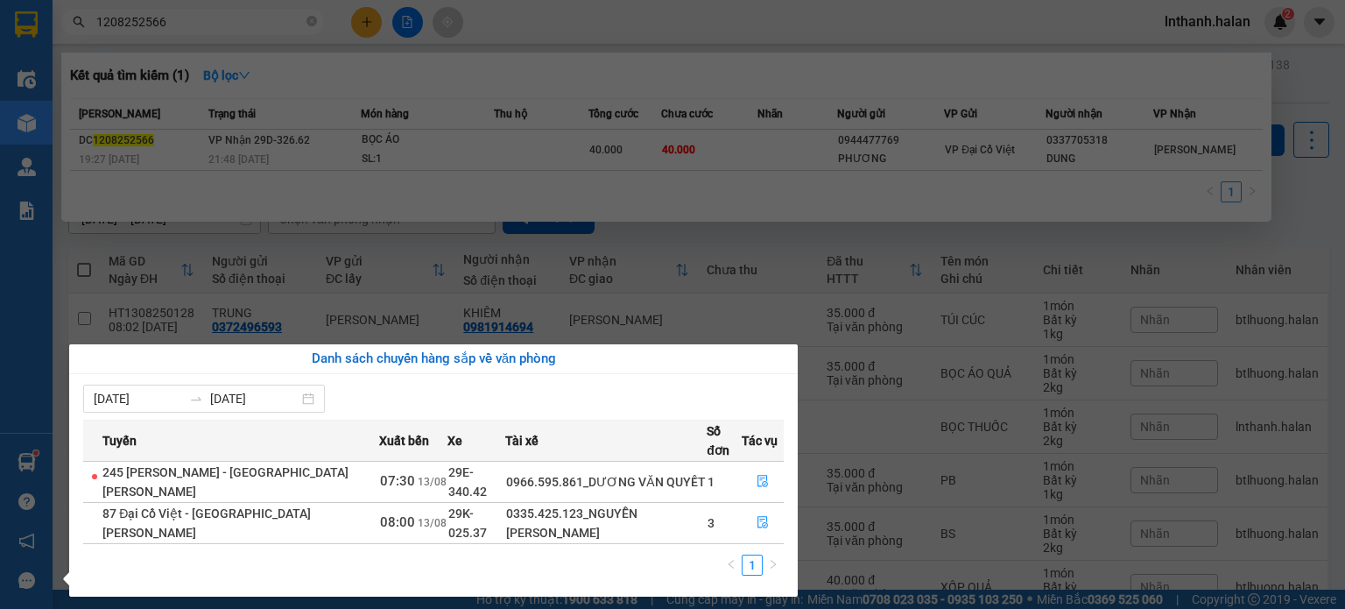
drag, startPoint x: 244, startPoint y: 31, endPoint x: 245, endPoint y: 22, distance: 8.8
click at [243, 31] on section "Kết quả [PERSON_NAME] ( 1 ) Bộ lọc Mã ĐH Trạng thái Món hàng Thu hộ Tổng [PERSO…" at bounding box center [672, 304] width 1345 height 609
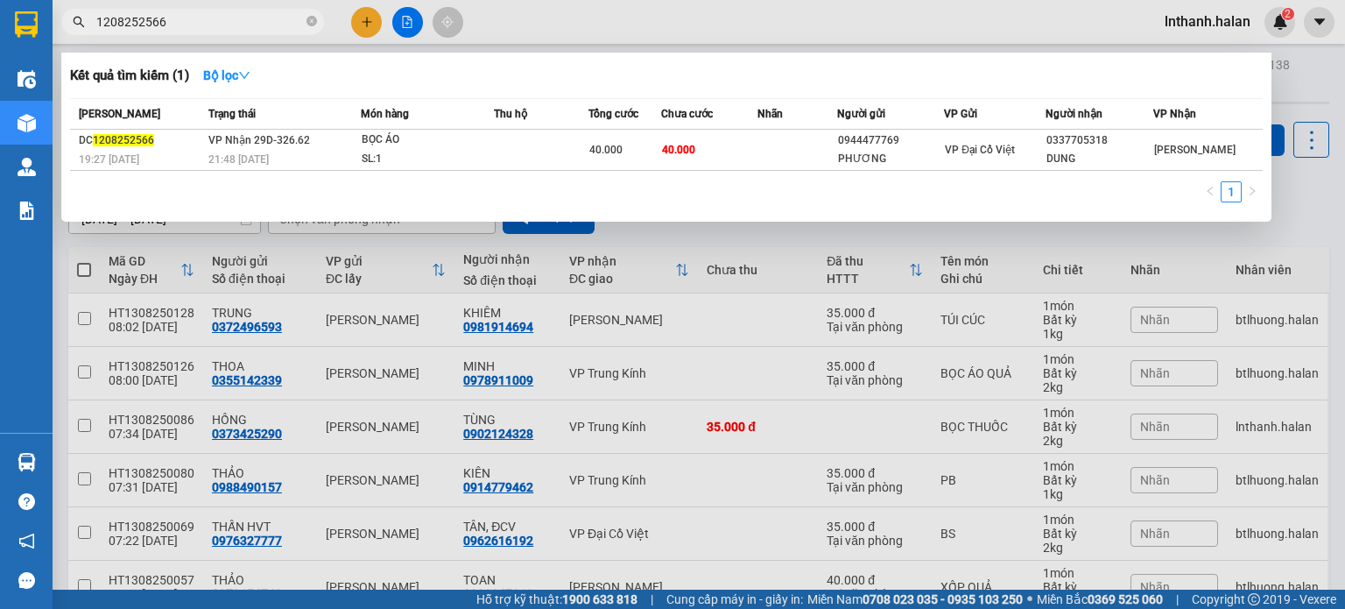
click at [249, 17] on input "1208252566" at bounding box center [199, 21] width 207 height 19
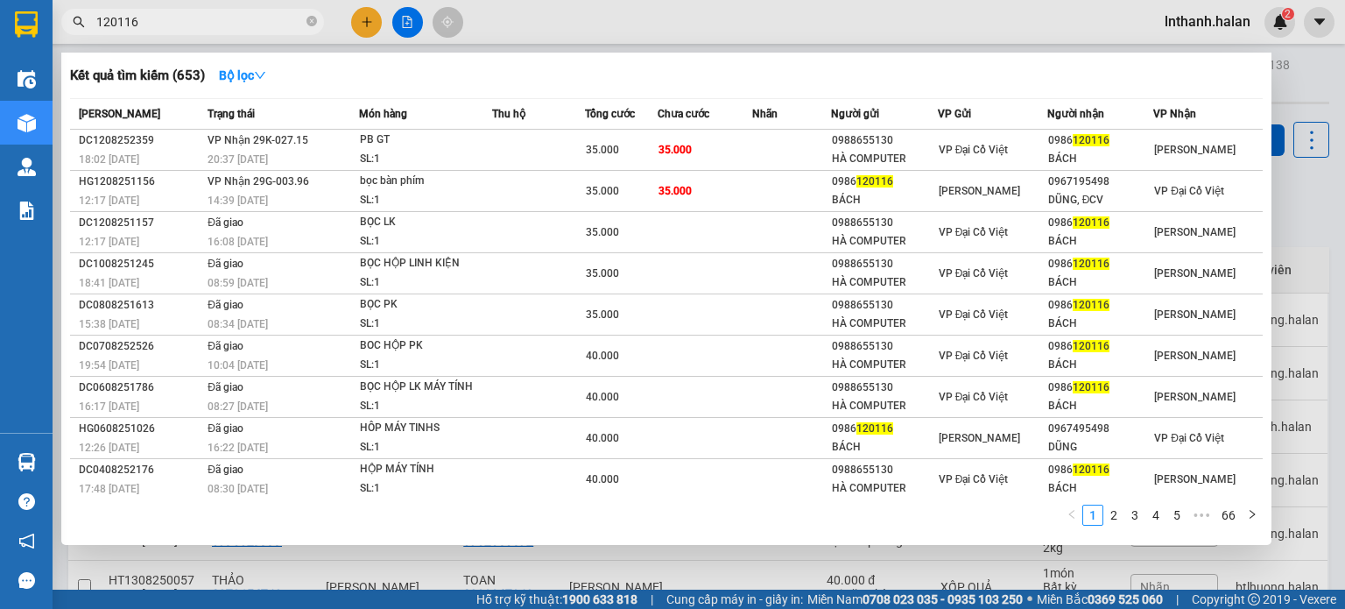
type input "120116"
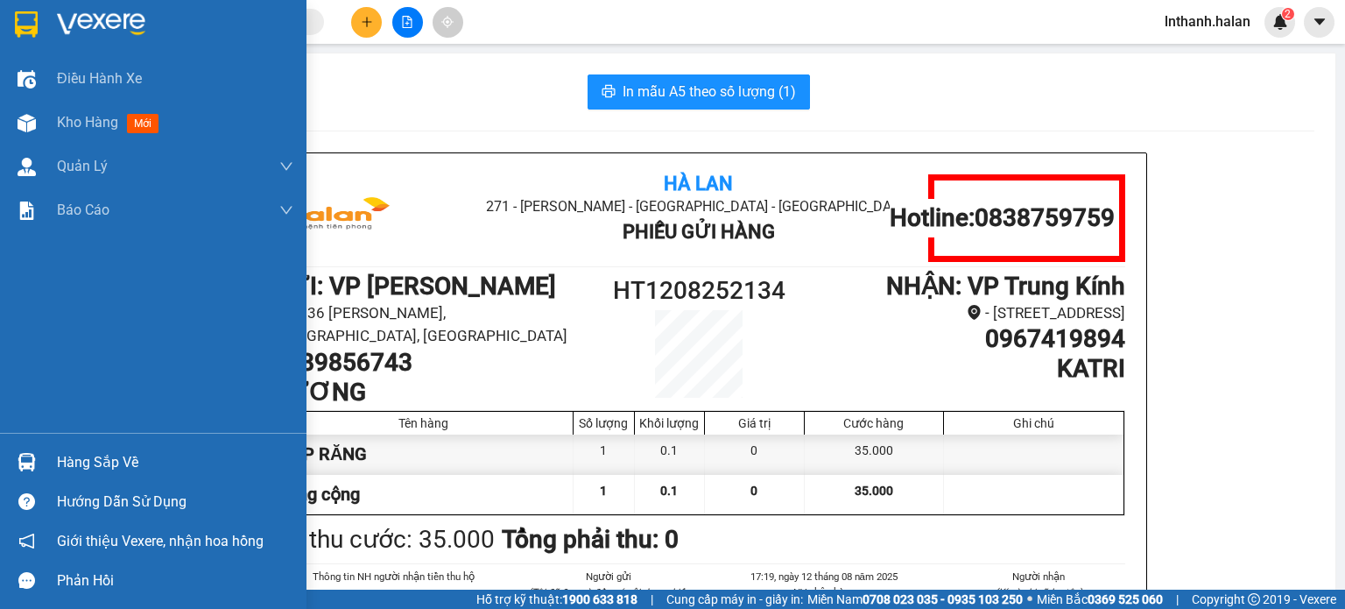
click at [23, 460] on img at bounding box center [27, 462] width 18 height 18
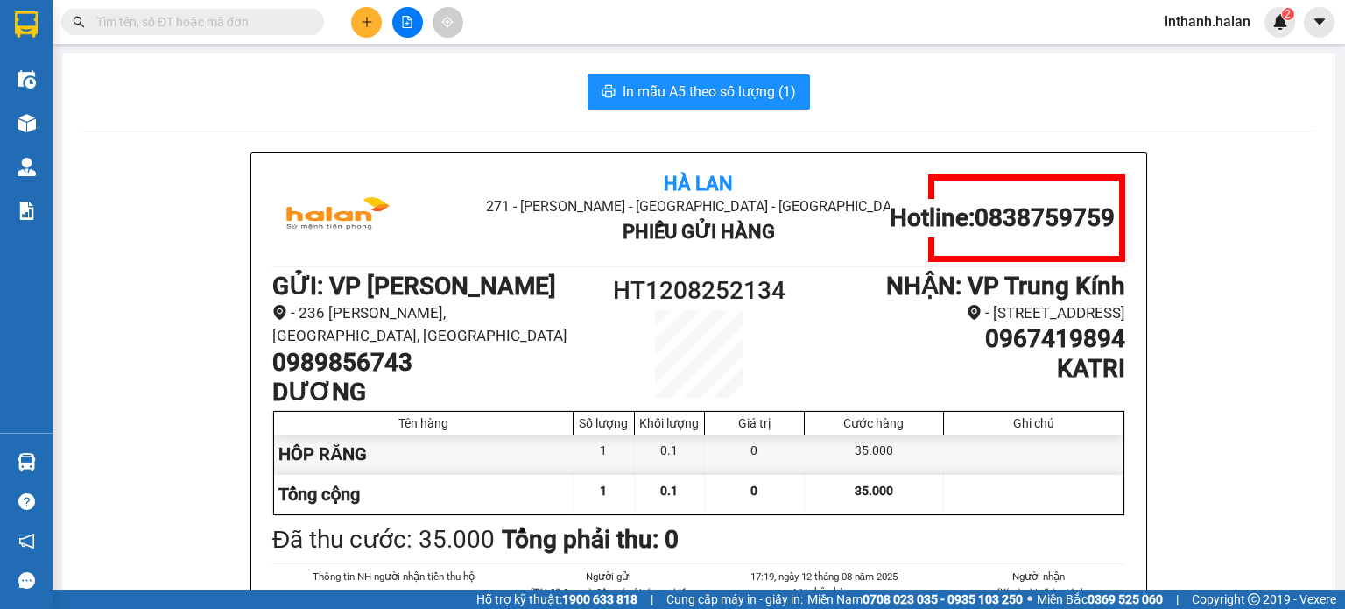
click at [858, 230] on section "Kết quả tìm kiếm ( 0 ) Bộ lọc No Data lnthanh.halan 2 Điều hành xe Kho hàng mới…" at bounding box center [672, 304] width 1345 height 609
click at [217, 23] on input "text" at bounding box center [199, 21] width 207 height 19
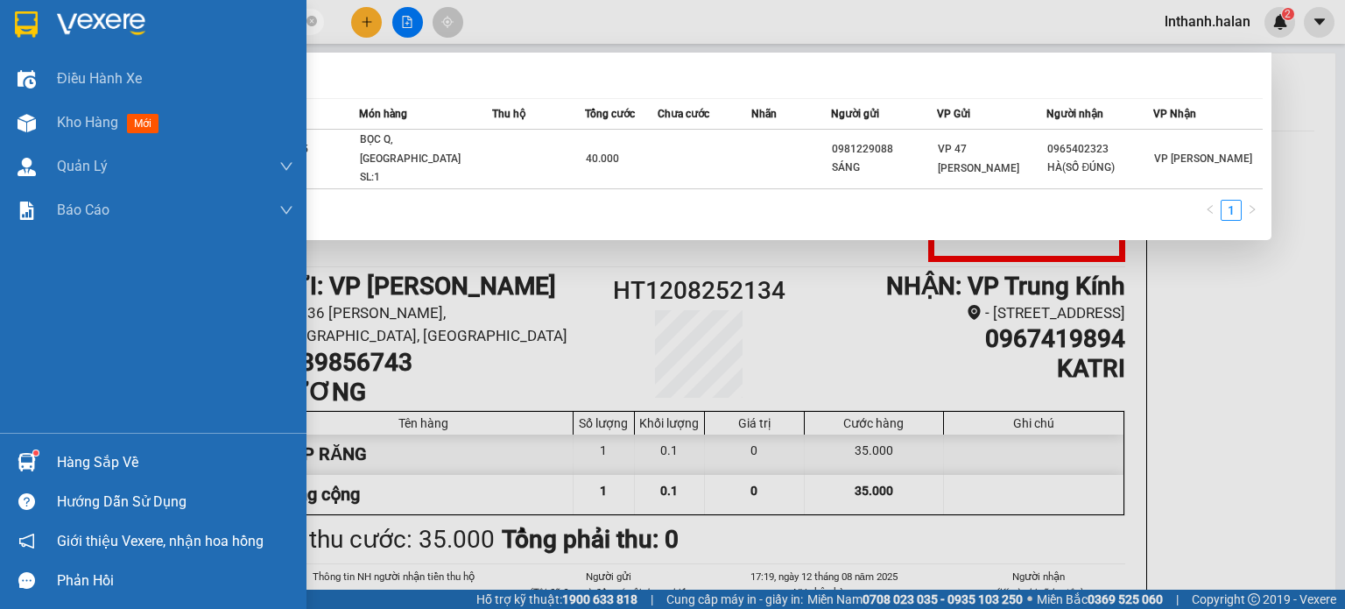
click at [70, 461] on div "Hàng sắp về" at bounding box center [175, 462] width 236 height 26
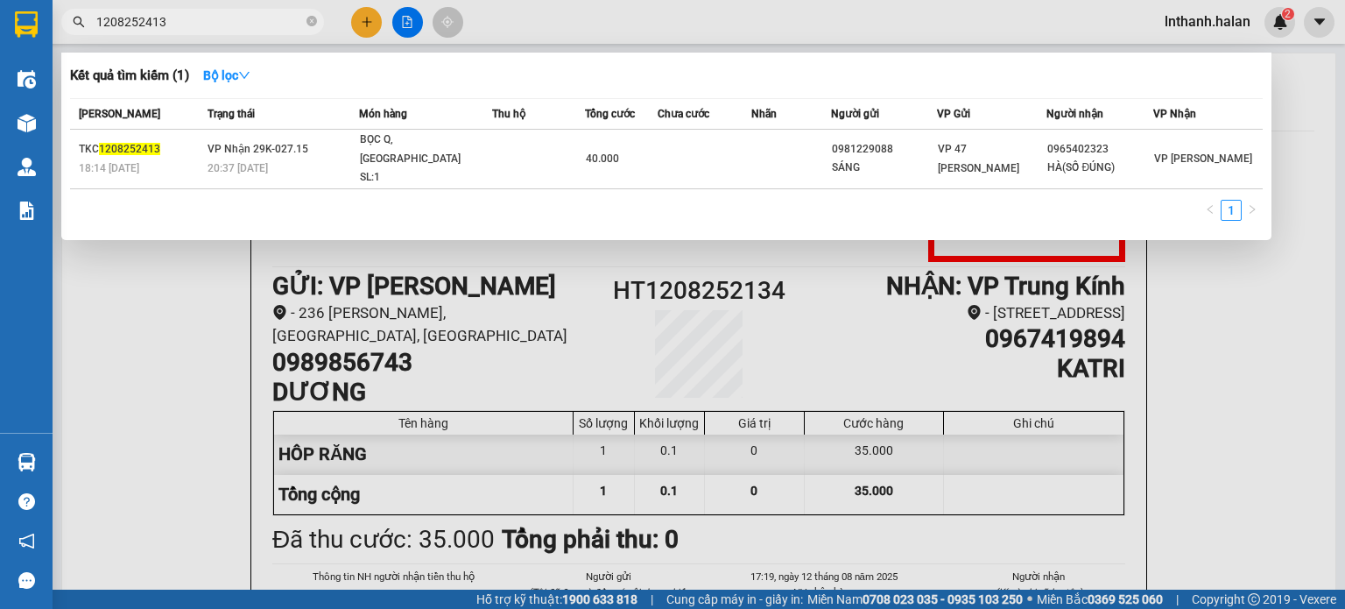
drag, startPoint x: 1063, startPoint y: 295, endPoint x: 300, endPoint y: 290, distance: 762.9
click at [1062, 295] on section "Kết quả tìm kiếm ( 1 ) Bộ lọc Mã ĐH Trạng thái Món hàng Thu hộ Tổng cước Chưa c…" at bounding box center [672, 304] width 1345 height 609
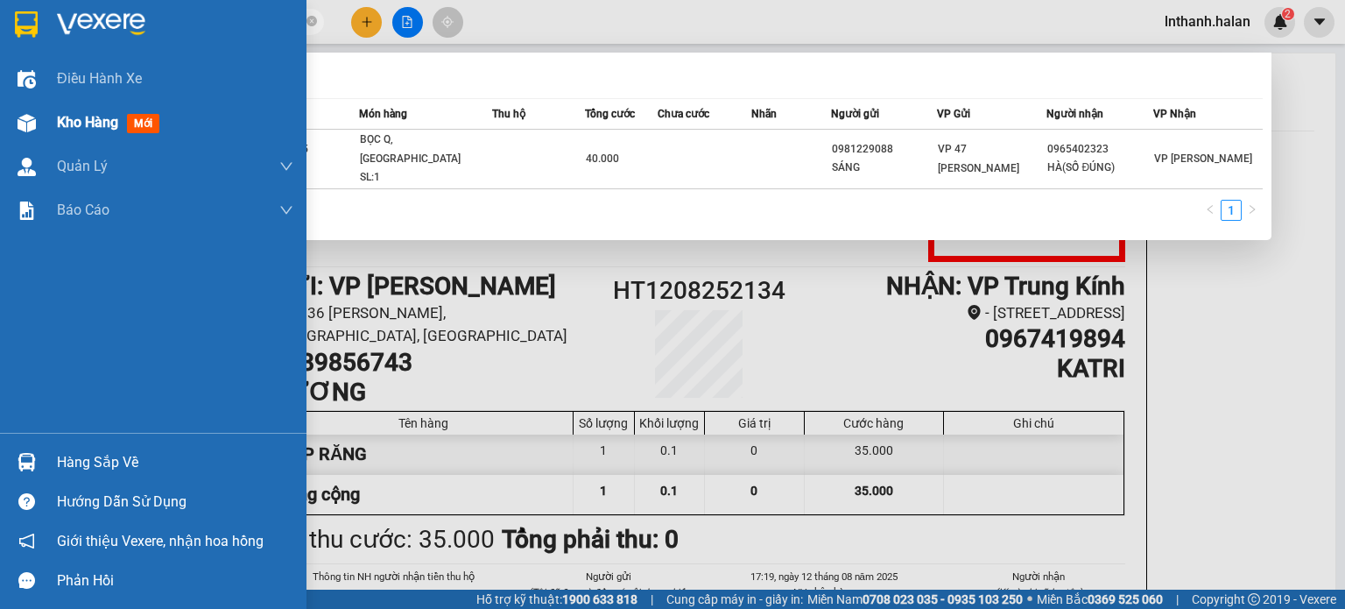
click at [48, 138] on div "Kho hàng mới" at bounding box center [153, 123] width 307 height 44
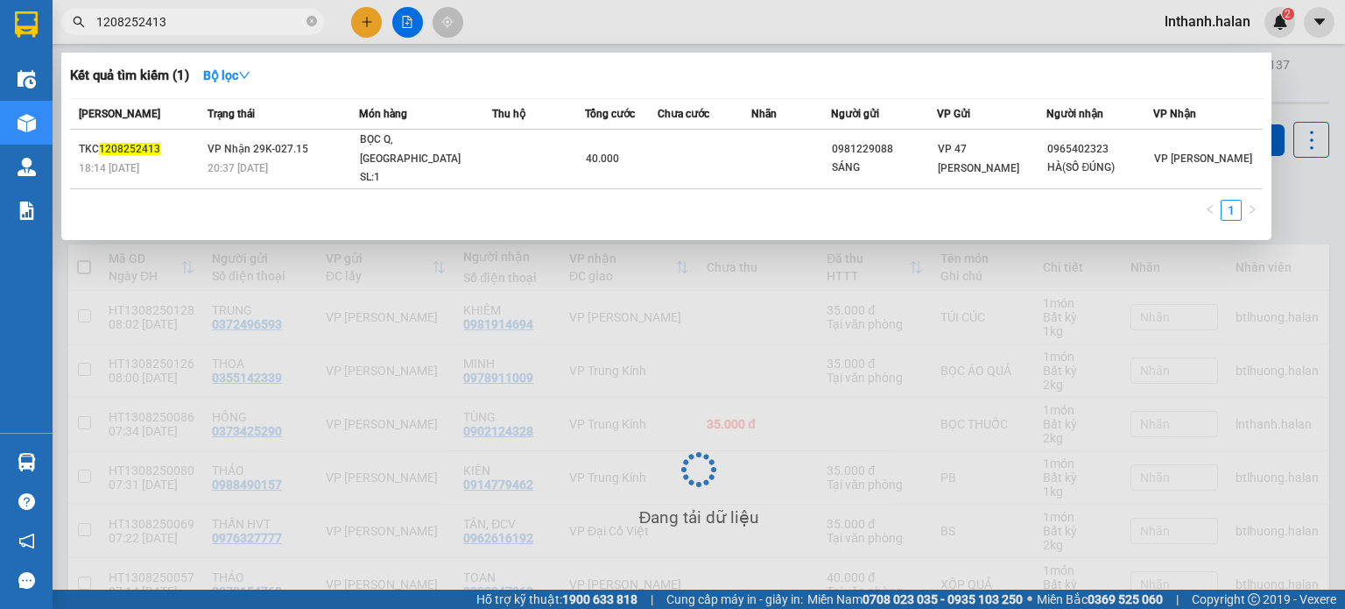
click at [901, 363] on div at bounding box center [672, 304] width 1345 height 609
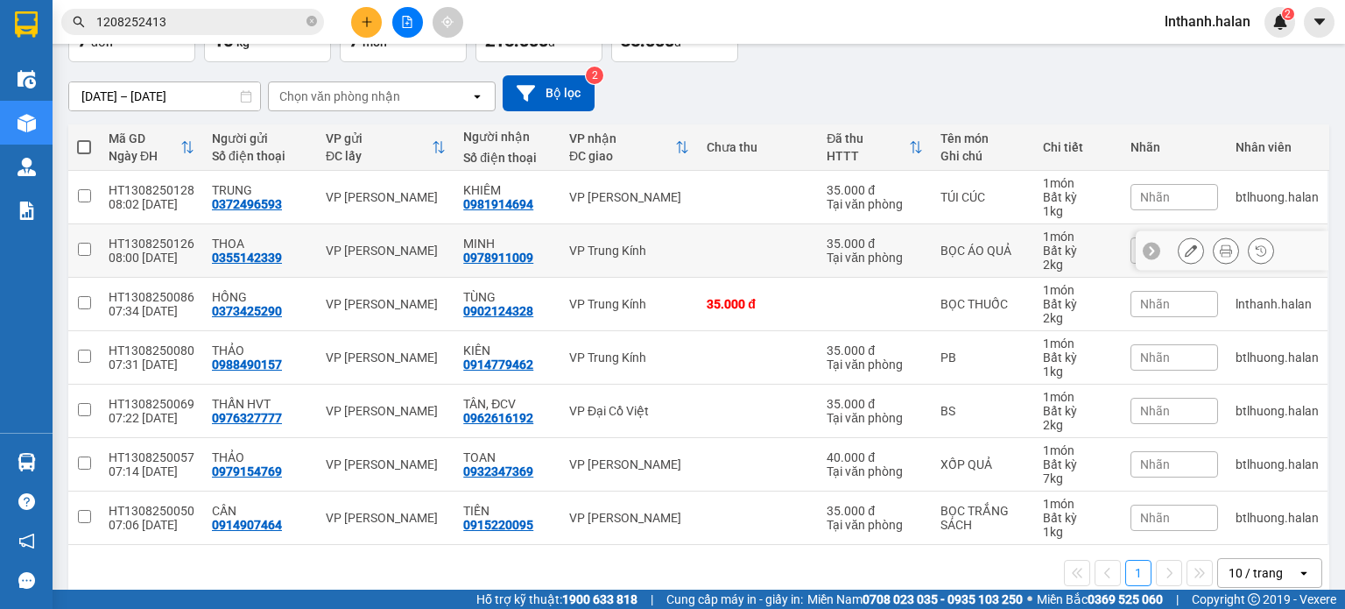
scroll to position [147, 0]
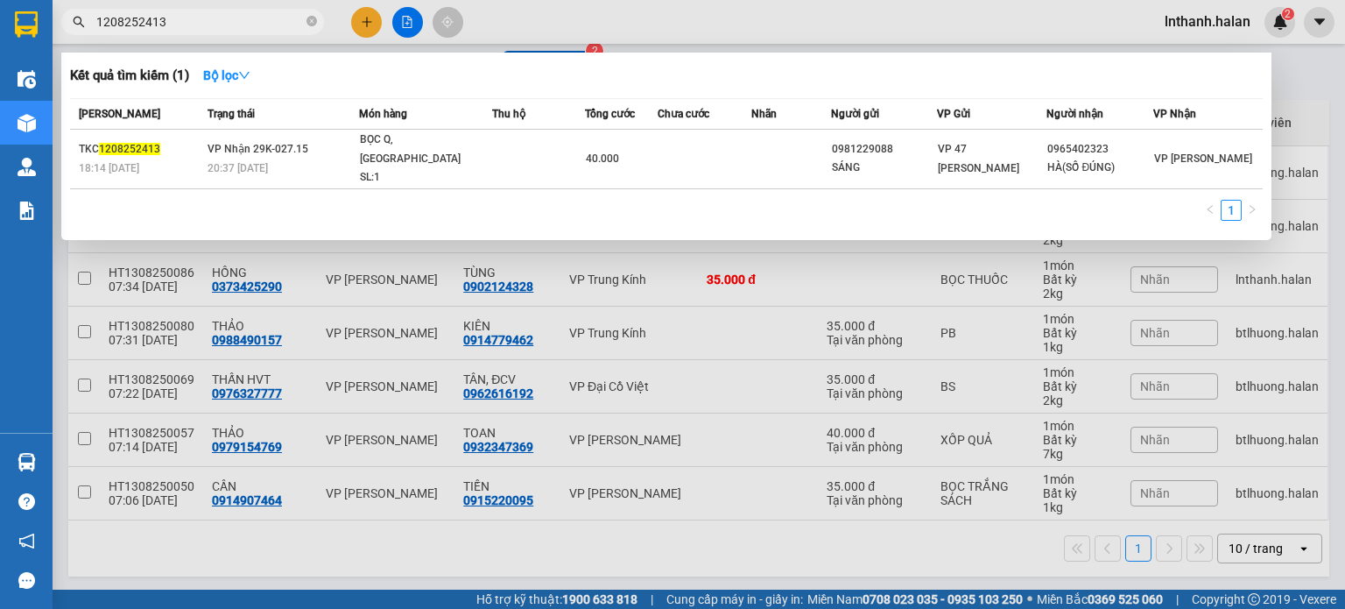
click at [285, 20] on input "1208252413" at bounding box center [199, 21] width 207 height 19
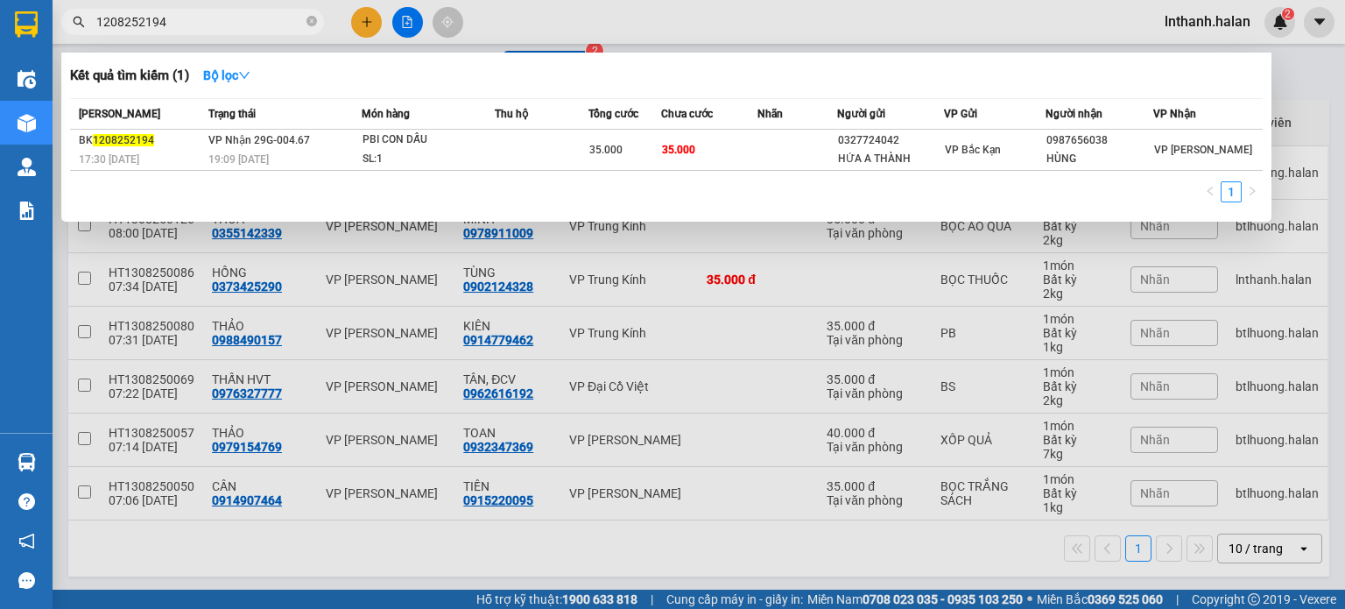
type input "1208252194"
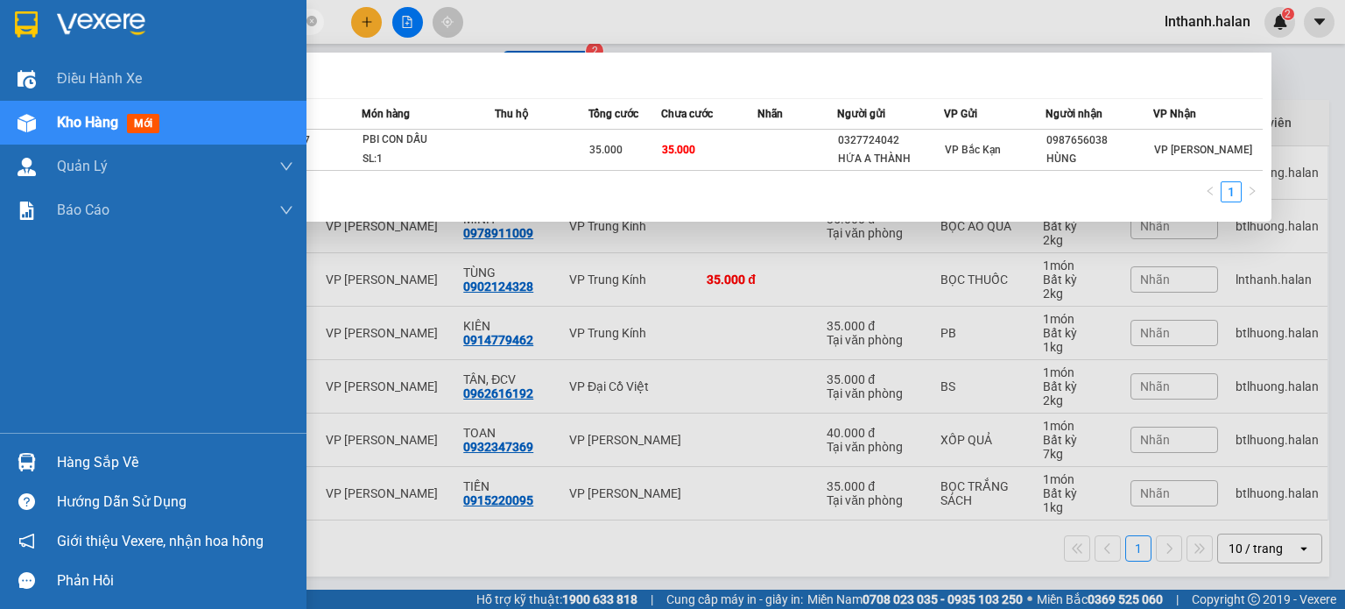
click at [37, 449] on div at bounding box center [26, 462] width 31 height 31
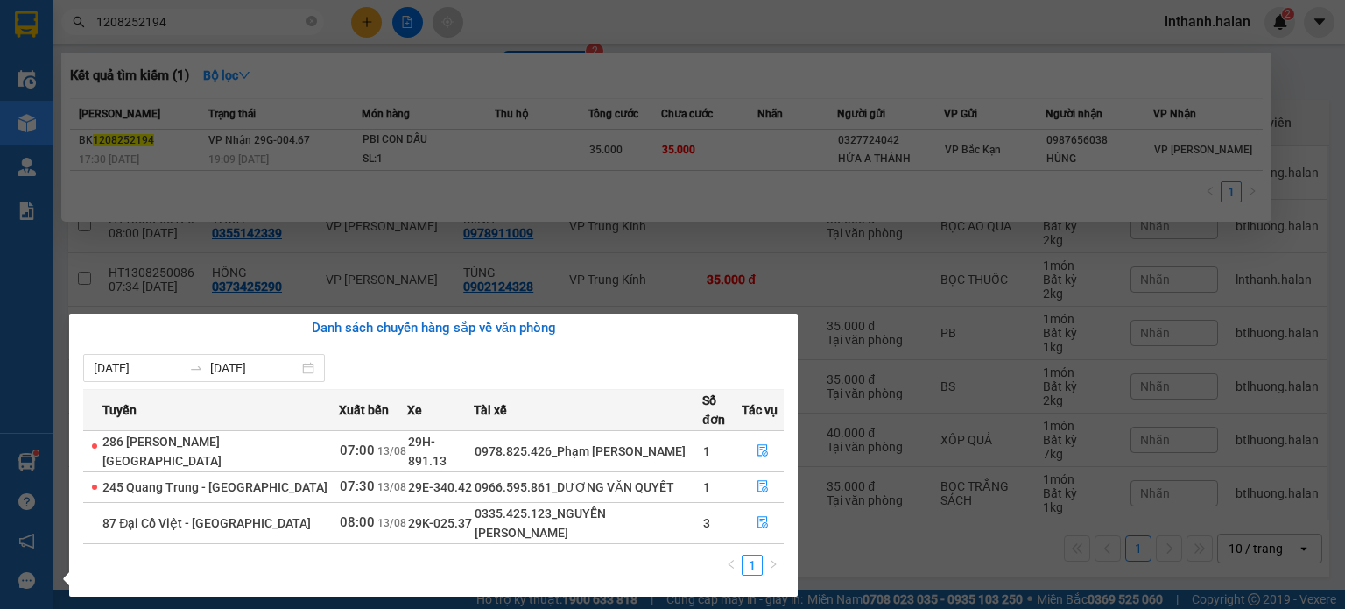
click at [720, 159] on section "Kết quả tìm kiếm ( 1 ) Bộ lọc Mã ĐH Trạng thái Món hàng Thu hộ Tổng cước Chưa c…" at bounding box center [672, 304] width 1345 height 609
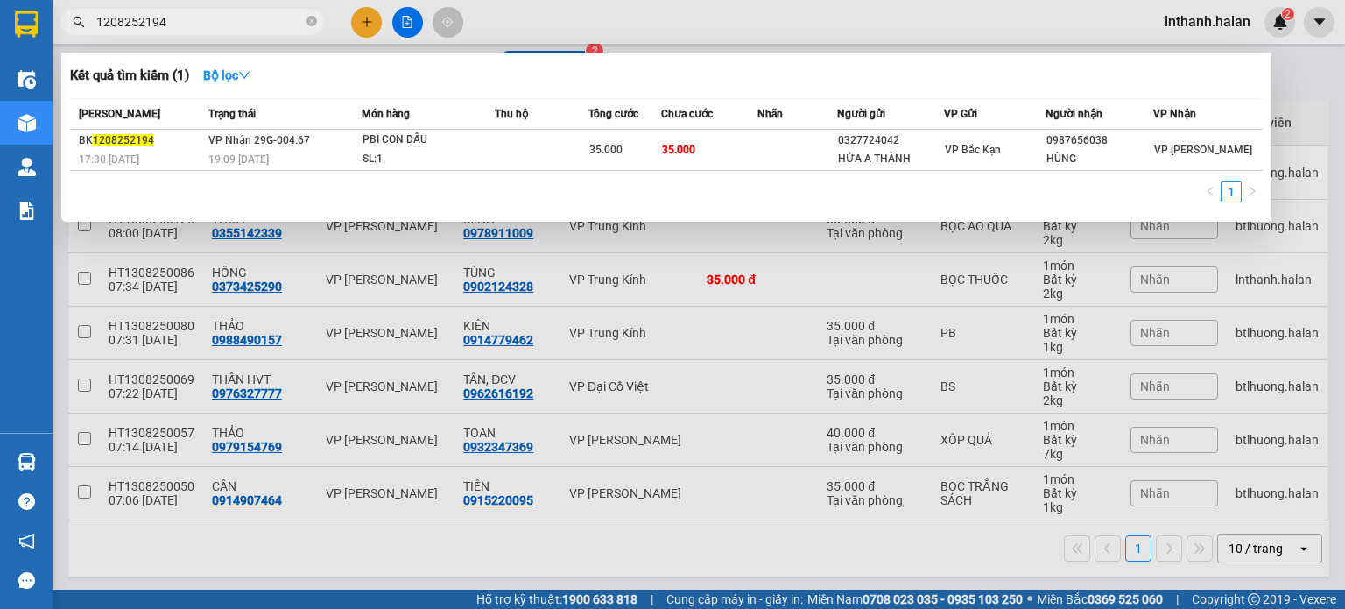
click at [676, 288] on div at bounding box center [672, 304] width 1345 height 609
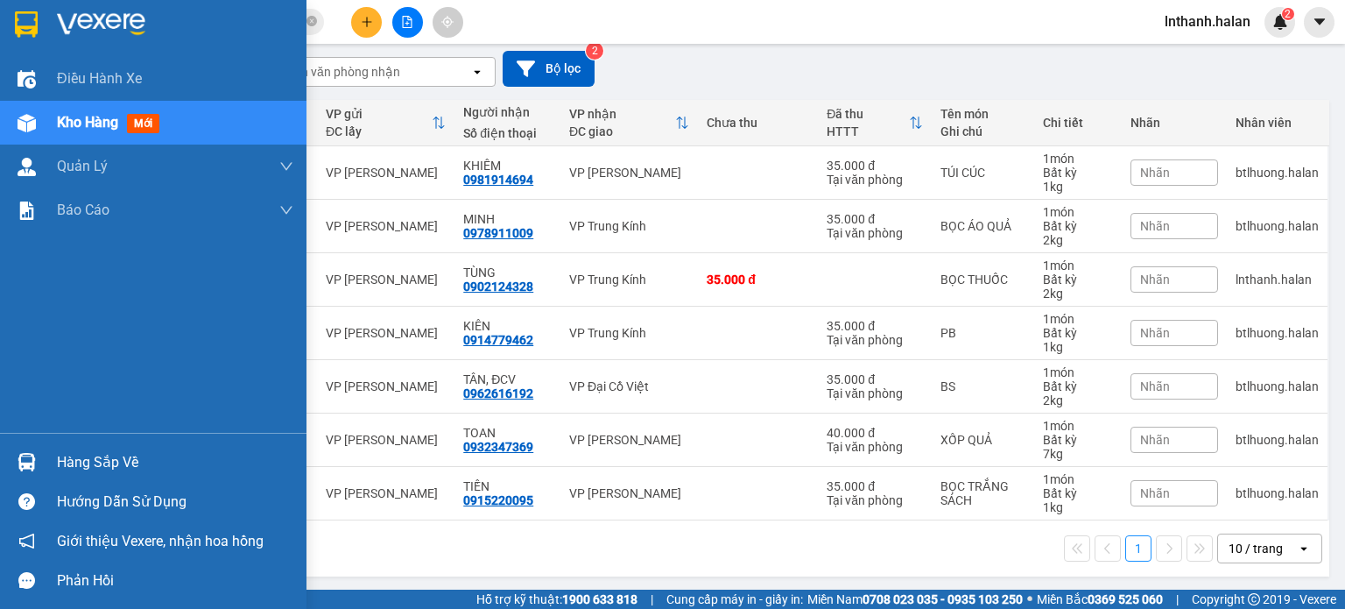
click at [103, 456] on div "Hàng sắp về" at bounding box center [175, 462] width 236 height 26
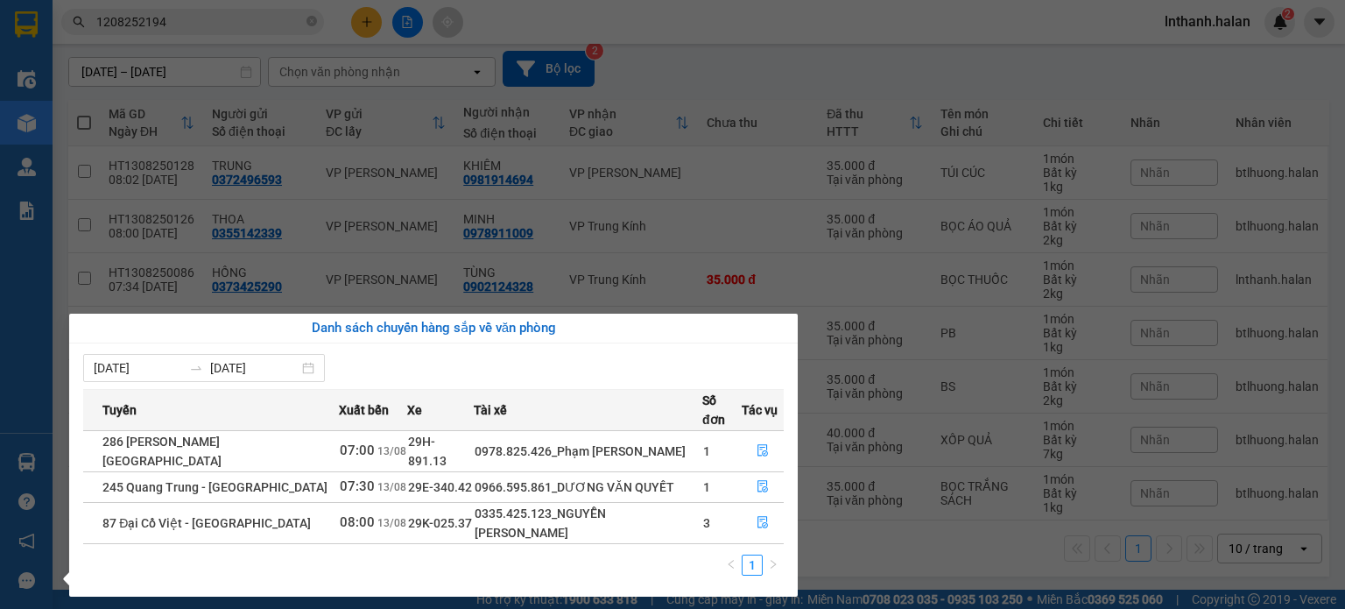
click at [649, 185] on section "Kết quả tìm kiếm ( 1 ) Bộ lọc Mã ĐH Trạng thái Món hàng Thu hộ Tổng cước Chưa c…" at bounding box center [672, 304] width 1345 height 609
